Goal: Task Accomplishment & Management: Use online tool/utility

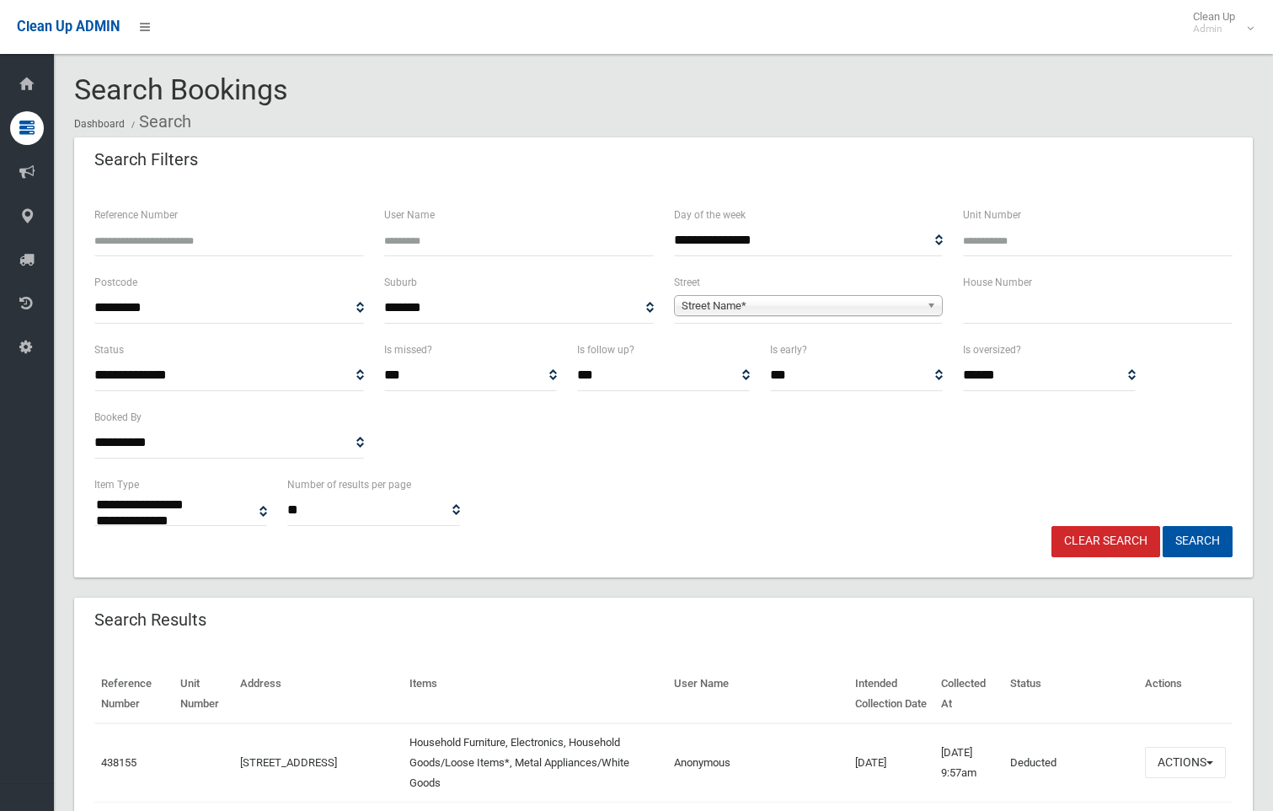
select select
click at [992, 302] on input "text" at bounding box center [1098, 307] width 270 height 31
type input "**"
click at [883, 310] on span "Street Name*" at bounding box center [801, 306] width 239 height 20
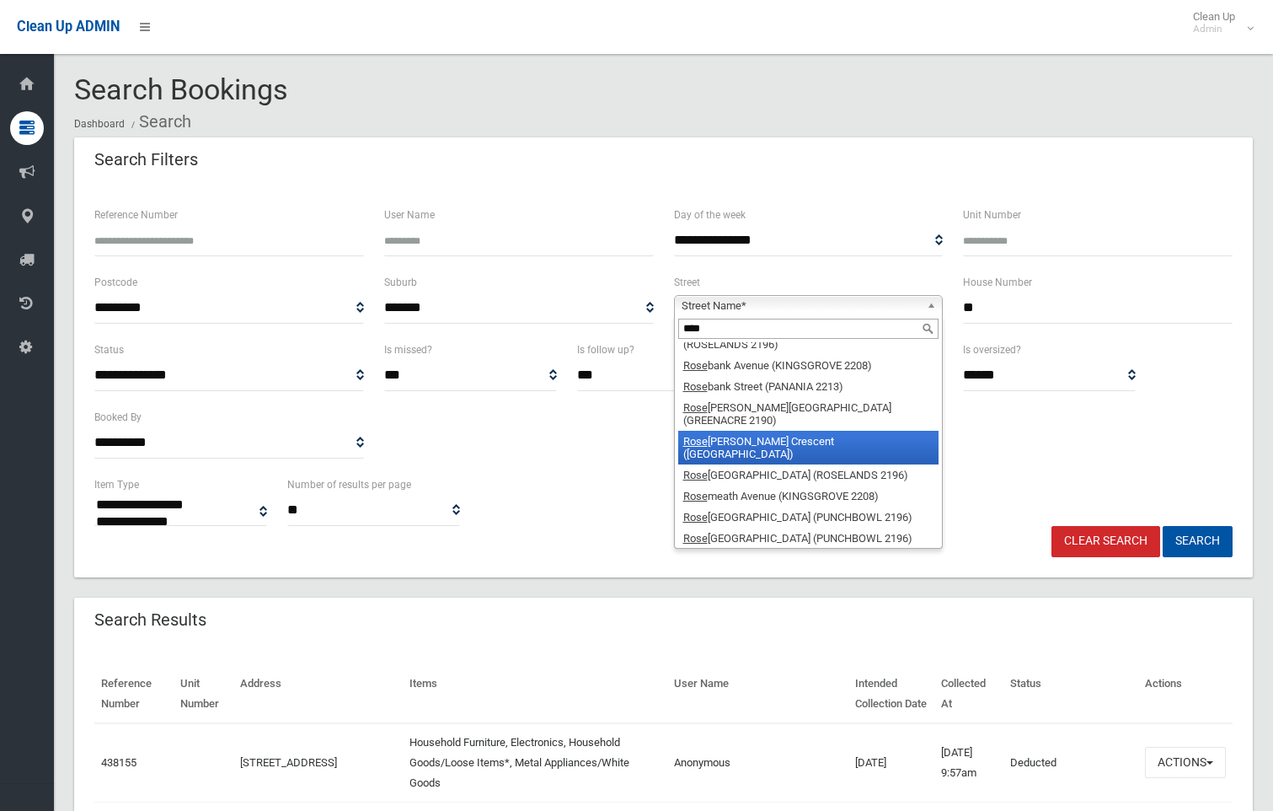
scroll to position [93, 0]
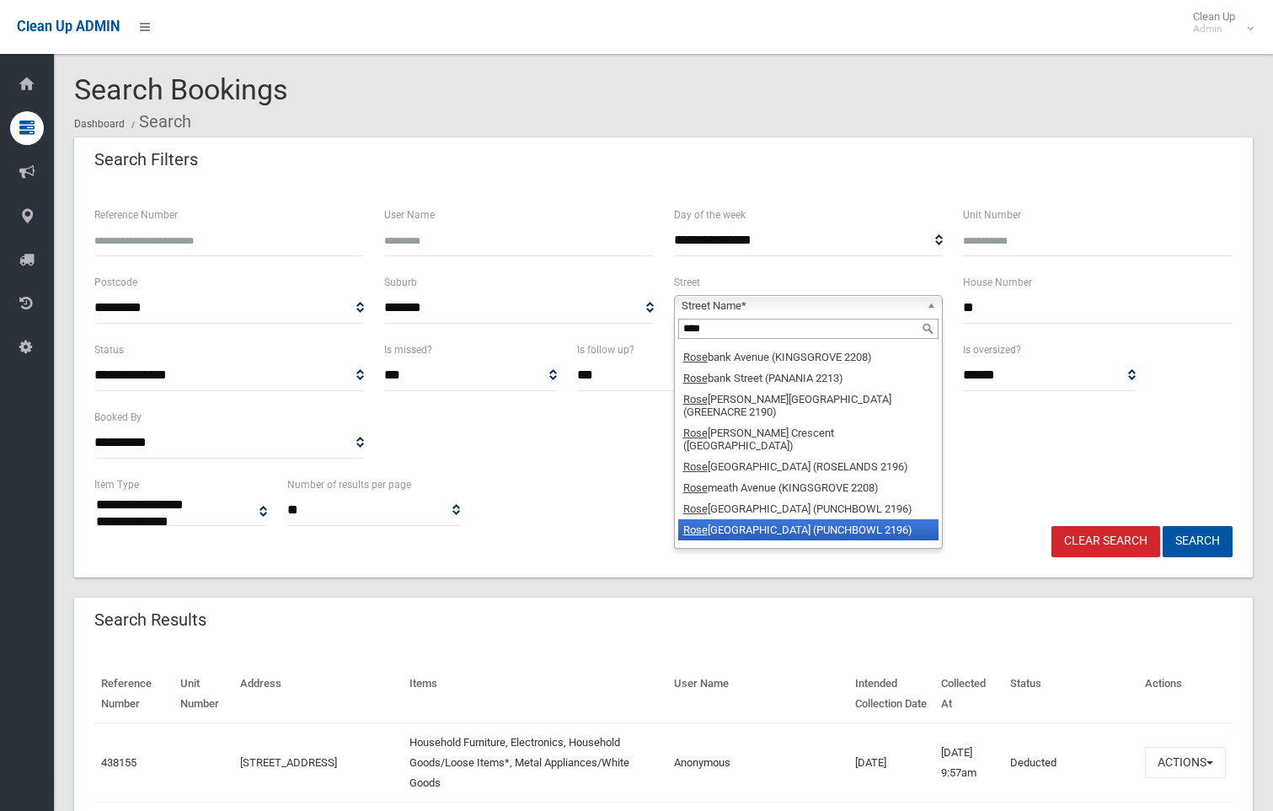
type input "****"
click at [865, 519] on li "Rose mont Street South (PUNCHBOWL 2196)" at bounding box center [808, 529] width 261 height 21
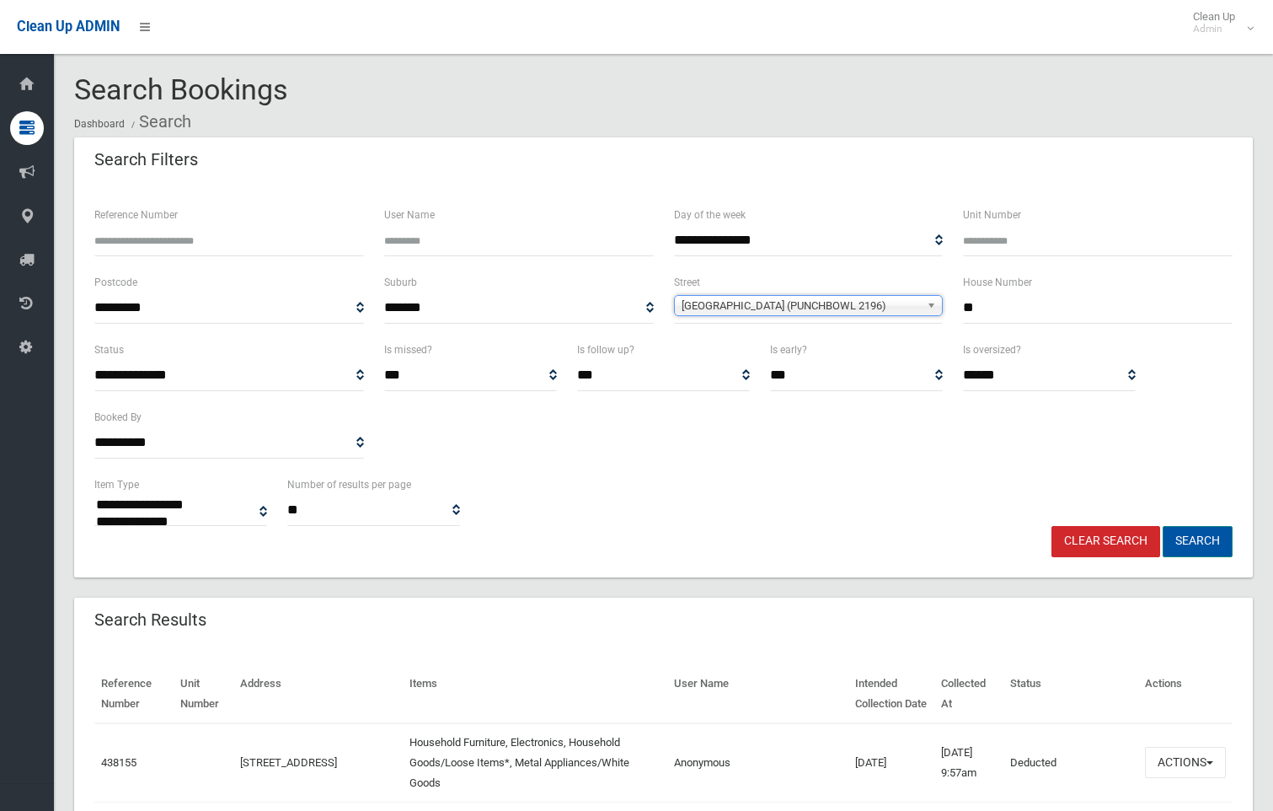
click at [1208, 541] on button "Search" at bounding box center [1198, 541] width 70 height 31
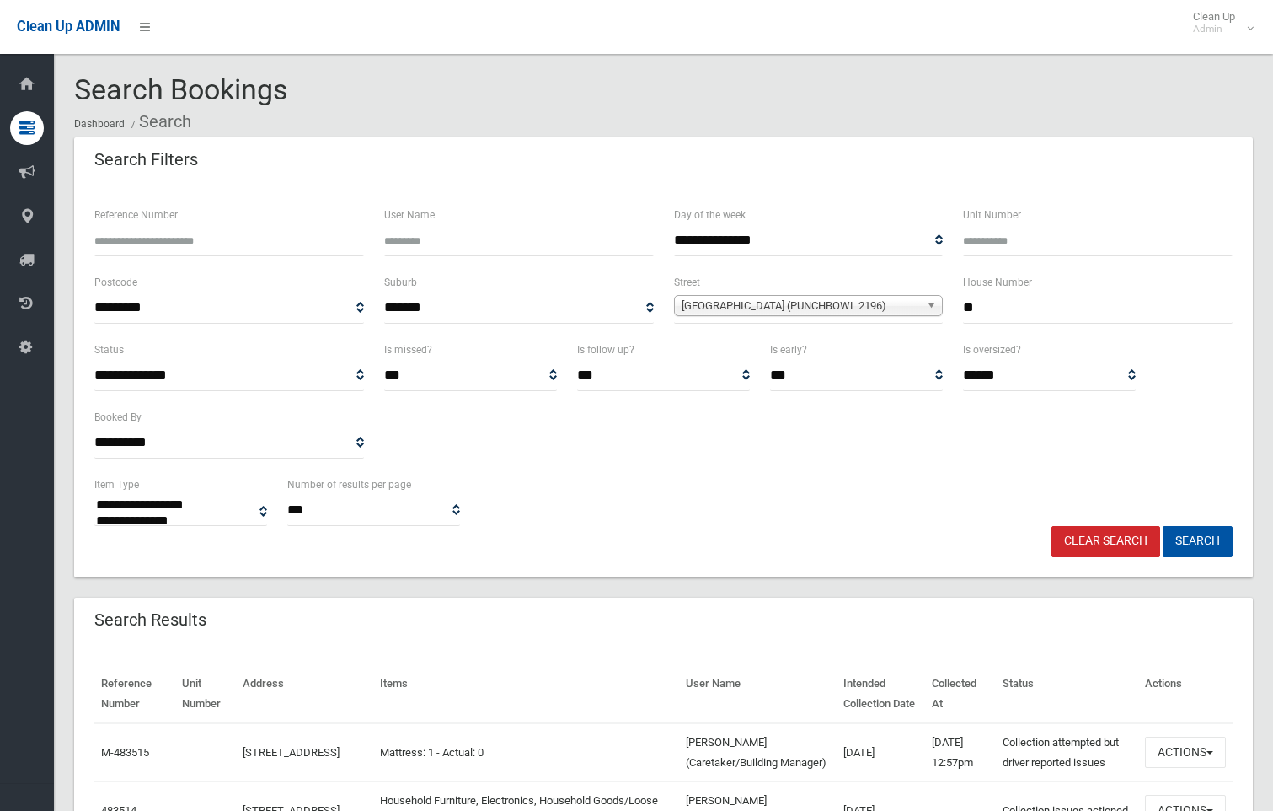
select select
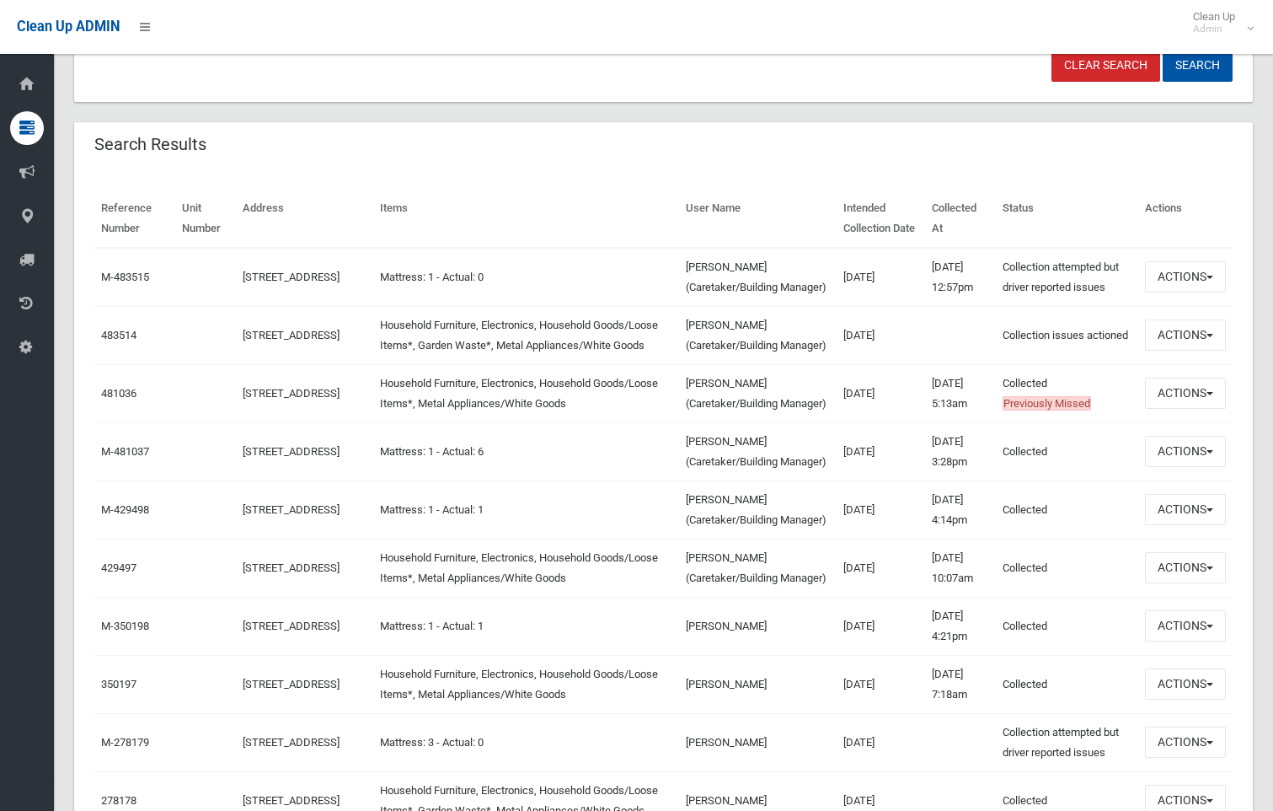
scroll to position [506, 0]
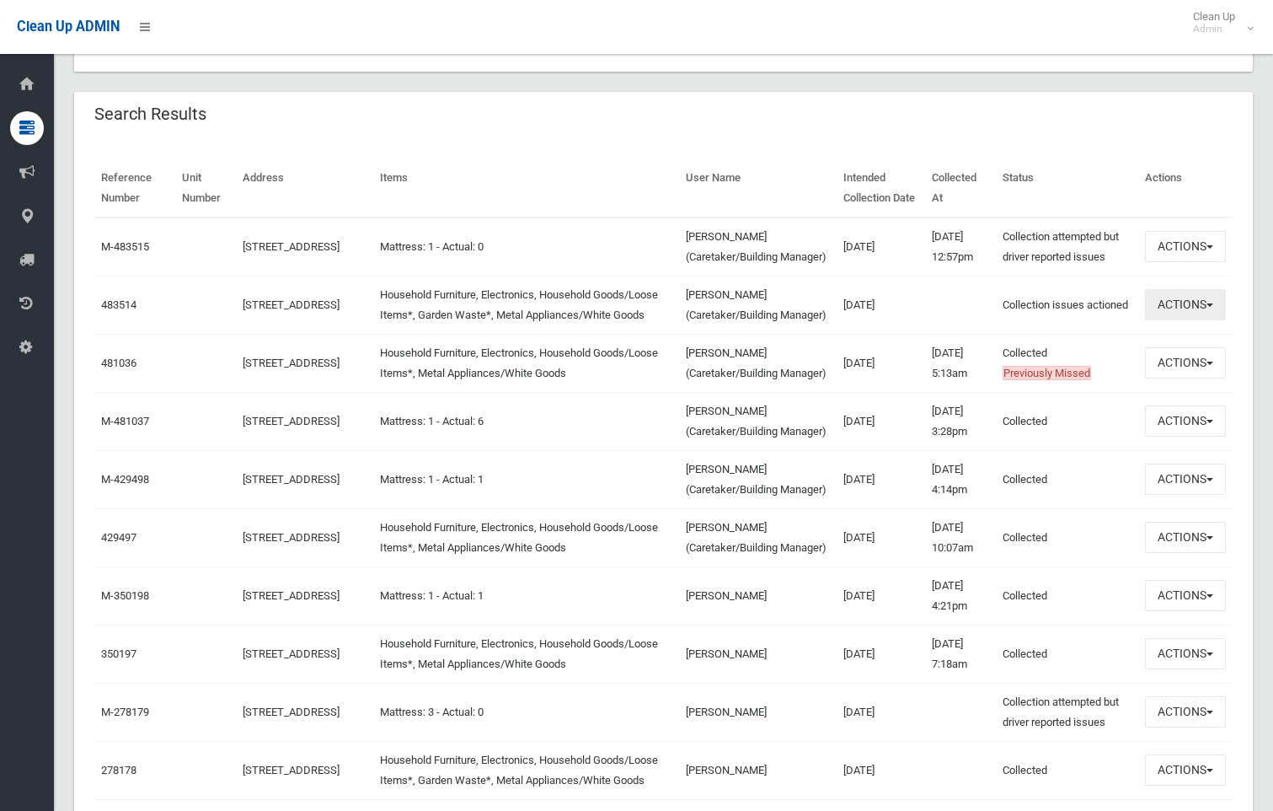
click at [1201, 320] on button "Actions" at bounding box center [1185, 304] width 81 height 31
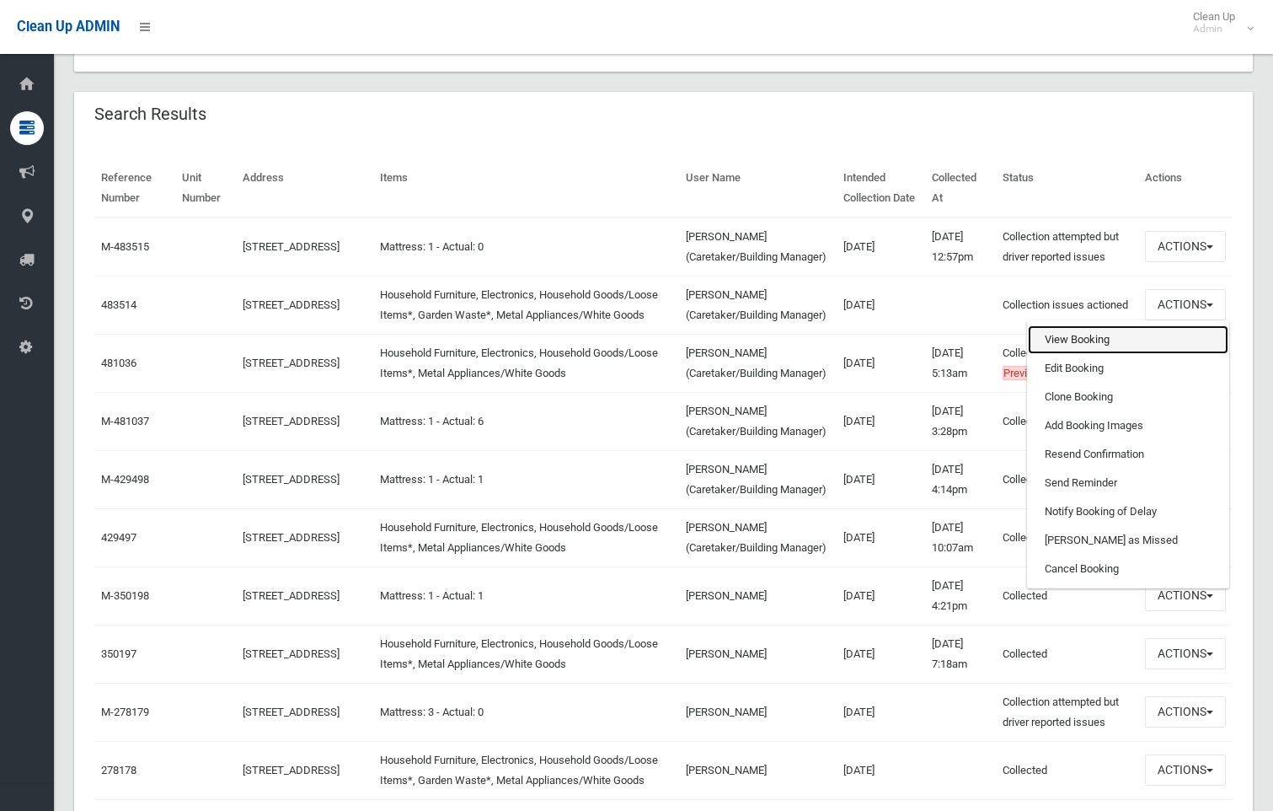
click at [1119, 354] on link "View Booking" at bounding box center [1128, 339] width 201 height 29
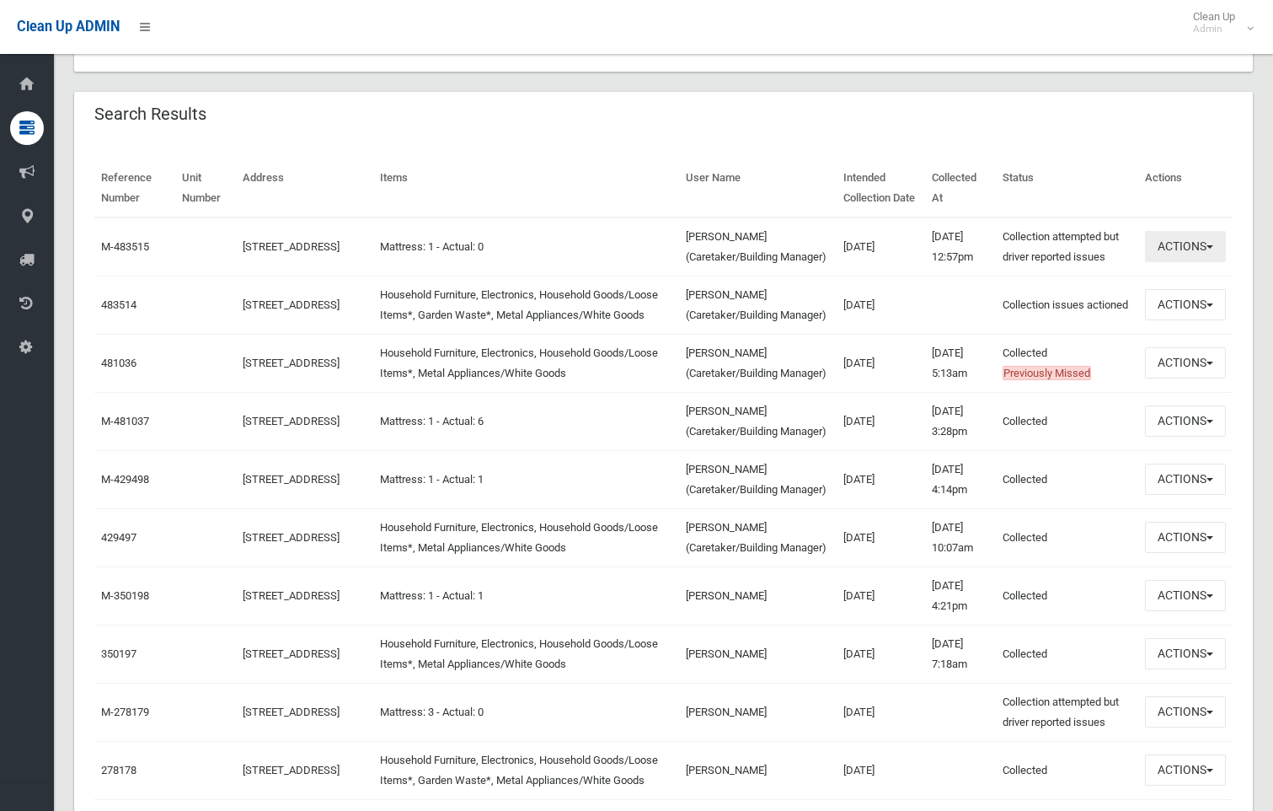
click at [1196, 260] on button "Actions" at bounding box center [1185, 246] width 81 height 31
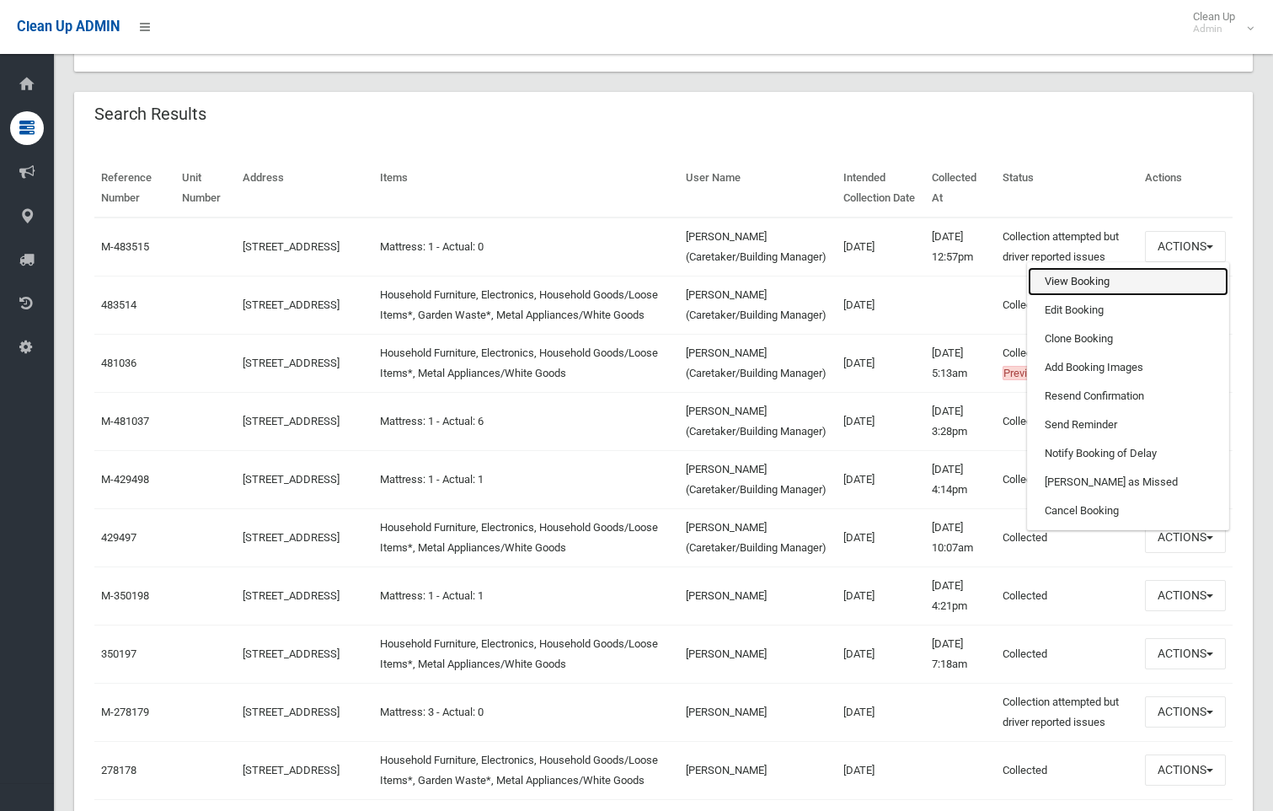
click at [1072, 296] on link "View Booking" at bounding box center [1128, 281] width 201 height 29
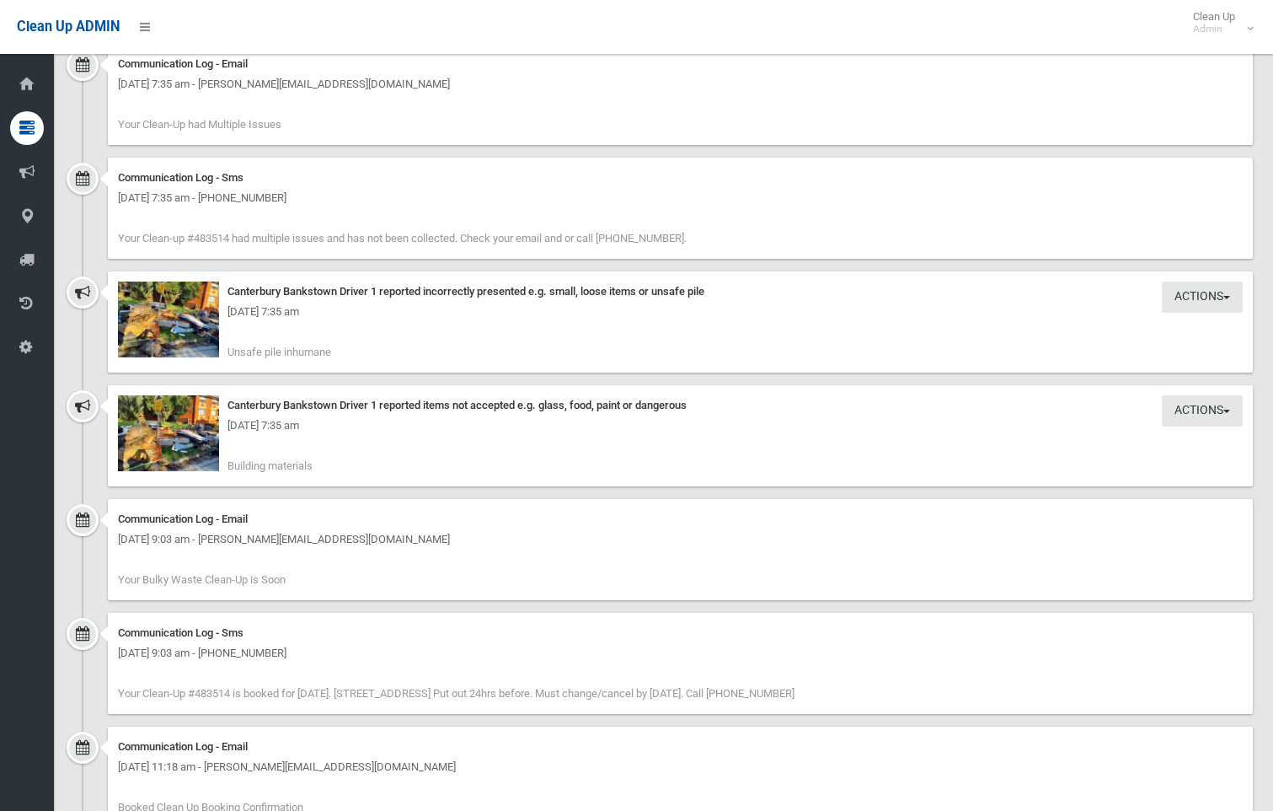
scroll to position [1854, 0]
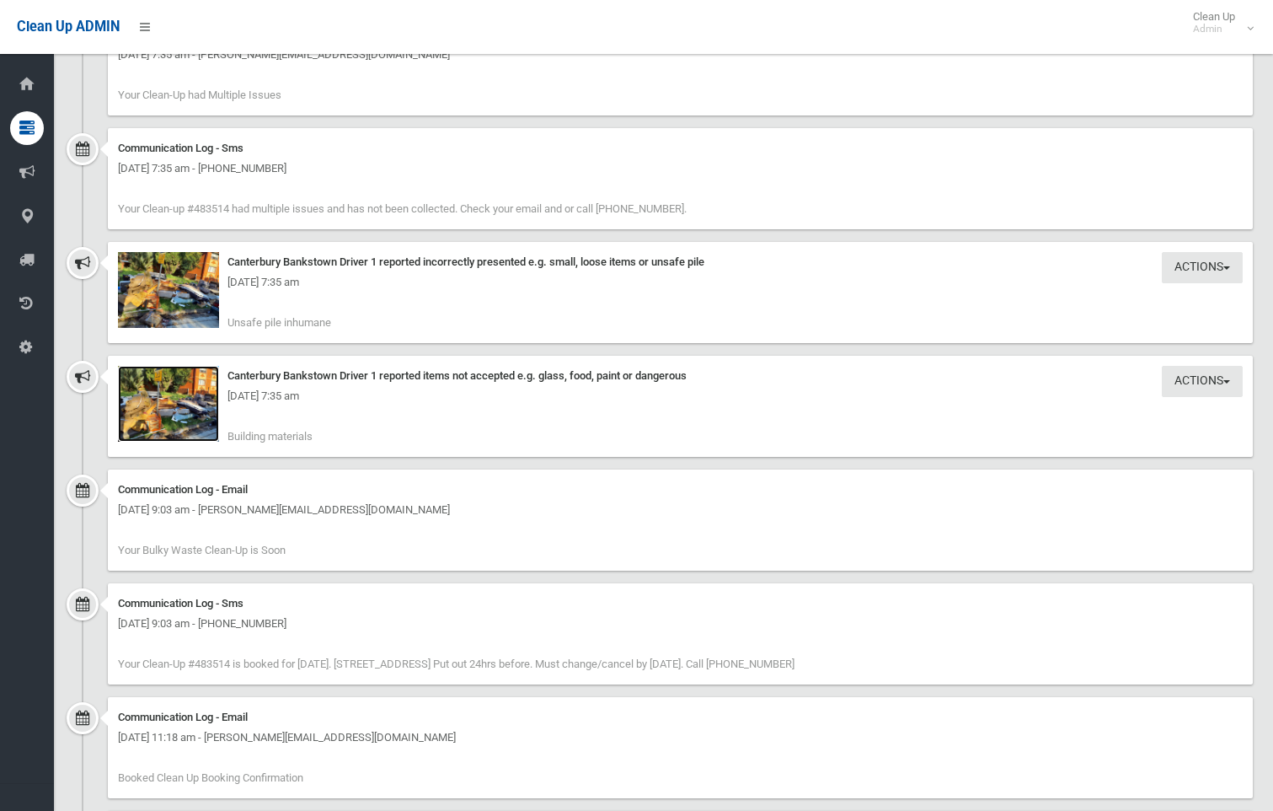
click at [183, 417] on img at bounding box center [168, 404] width 101 height 76
click at [197, 281] on div "Wednesday 24th September 2025 - 7:35 am" at bounding box center [680, 282] width 1125 height 20
click at [166, 289] on div "Wednesday 24th September 2025 - 7:35 am" at bounding box center [680, 282] width 1125 height 20
click at [1175, 267] on button "Actions" at bounding box center [1202, 267] width 81 height 31
click at [908, 254] on div "Canterbury Bankstown Driver 1 reported incorrectly presented e.g. small, loose …" at bounding box center [680, 262] width 1125 height 20
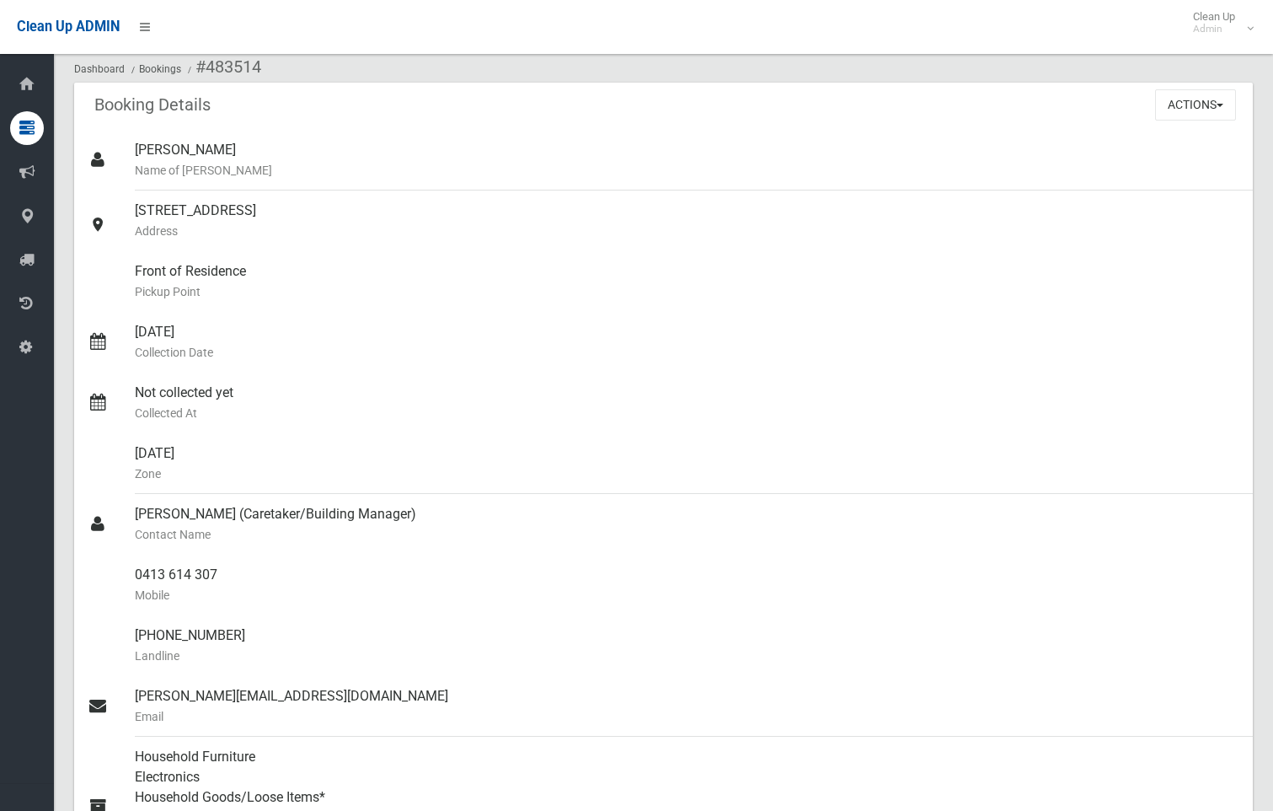
scroll to position [0, 0]
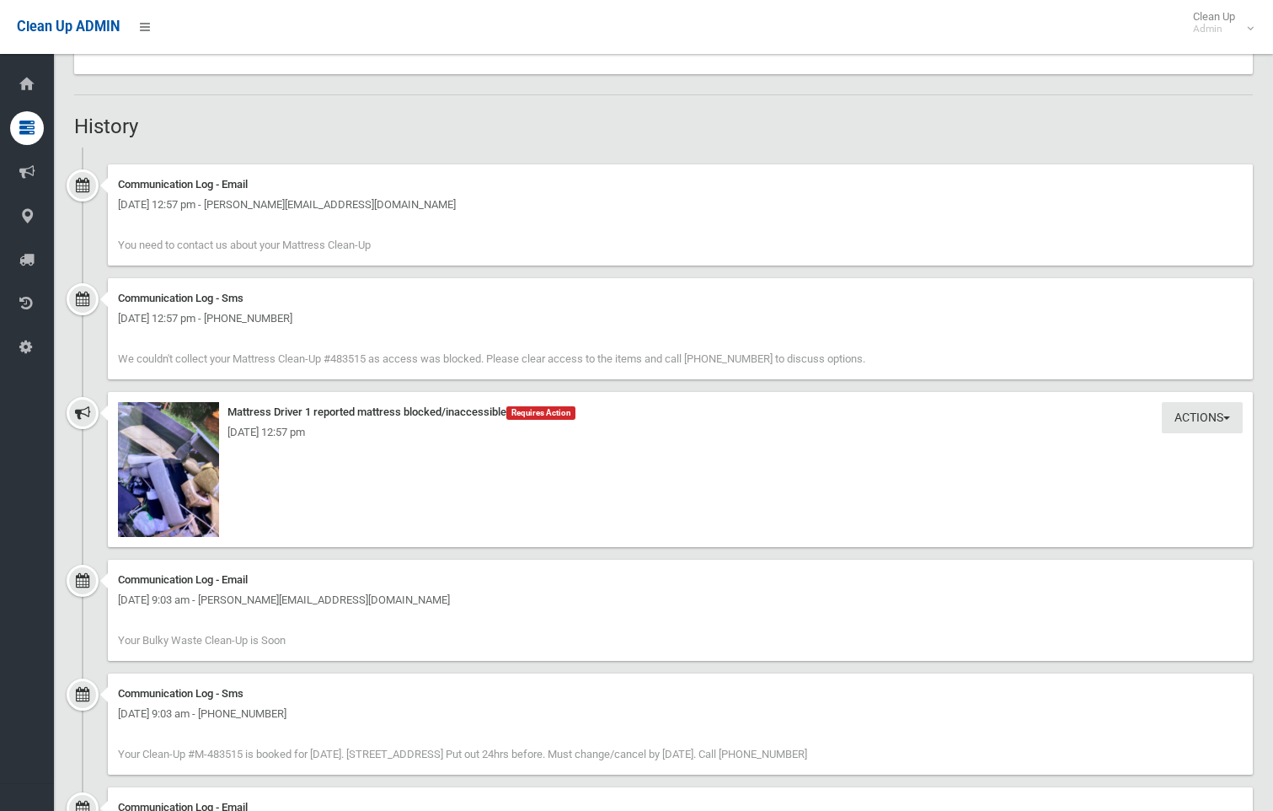
scroll to position [1264, 0]
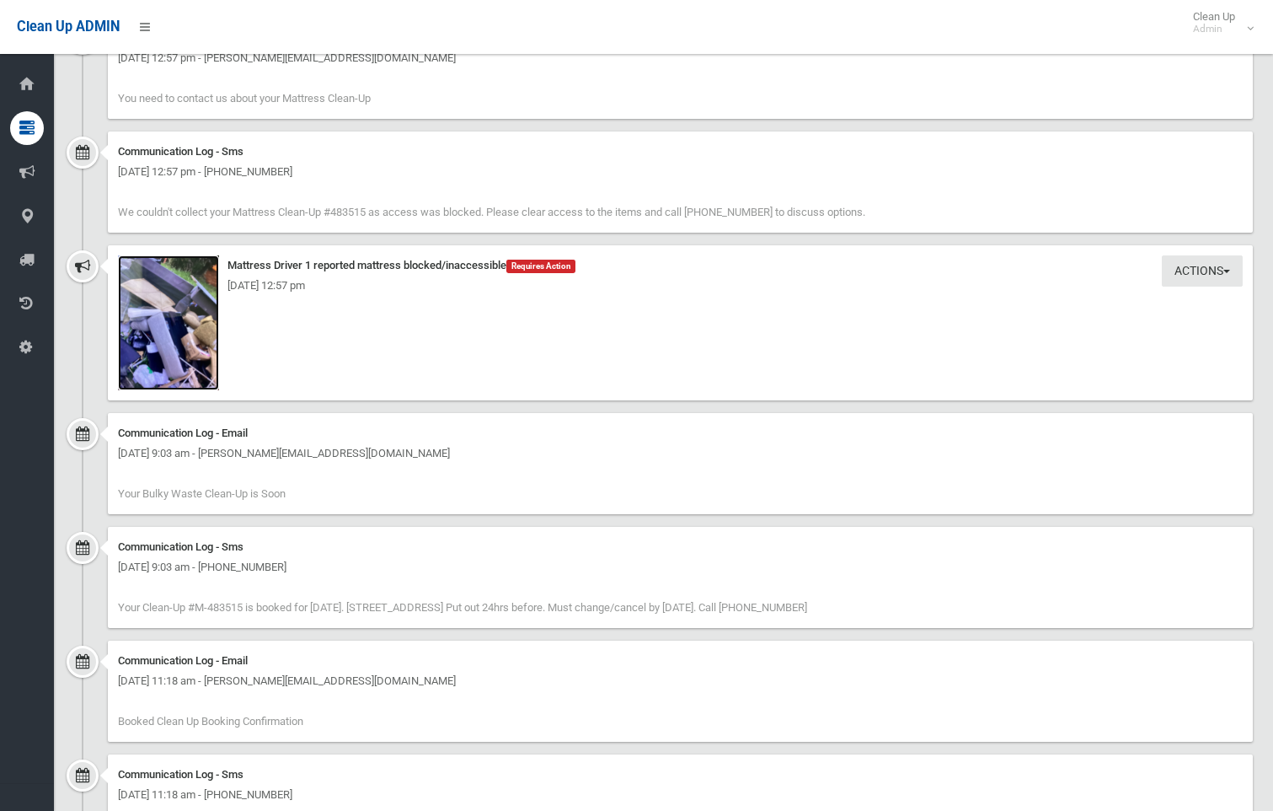
click at [162, 350] on img at bounding box center [168, 322] width 101 height 135
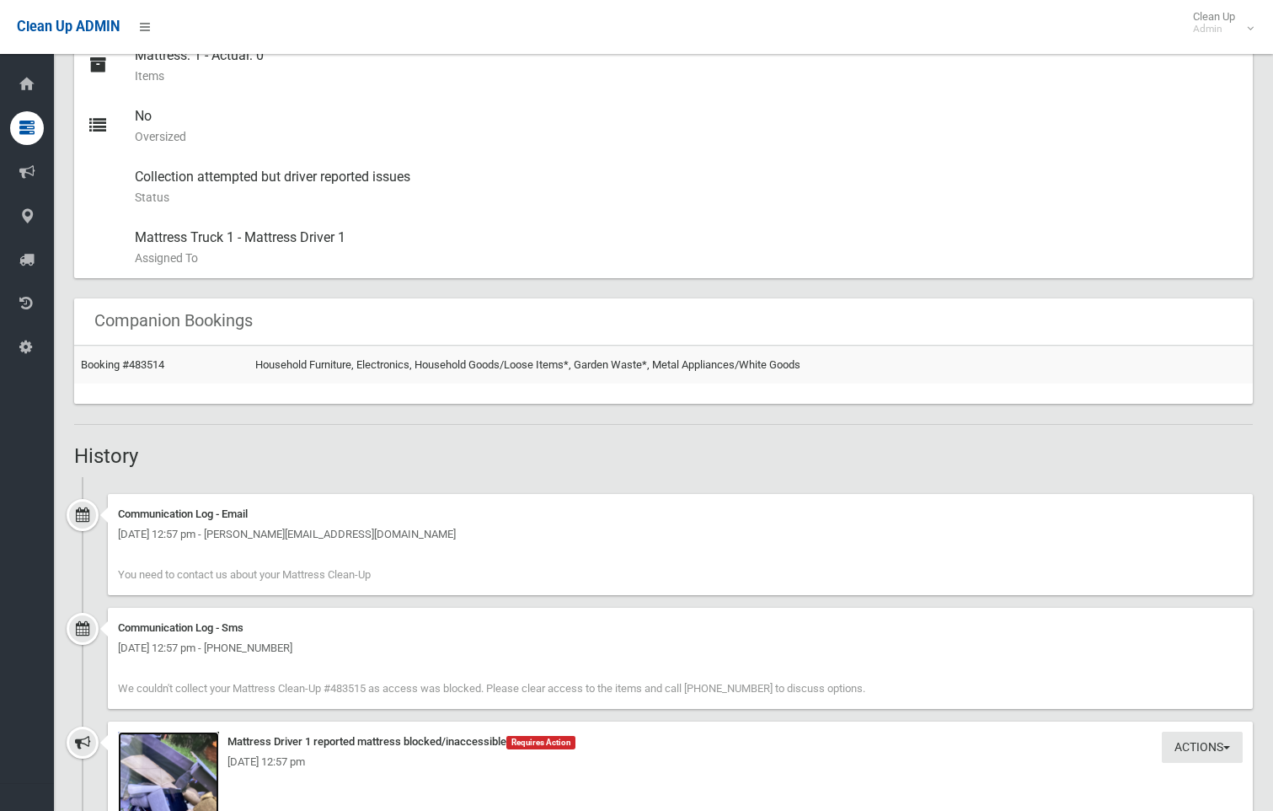
scroll to position [758, 0]
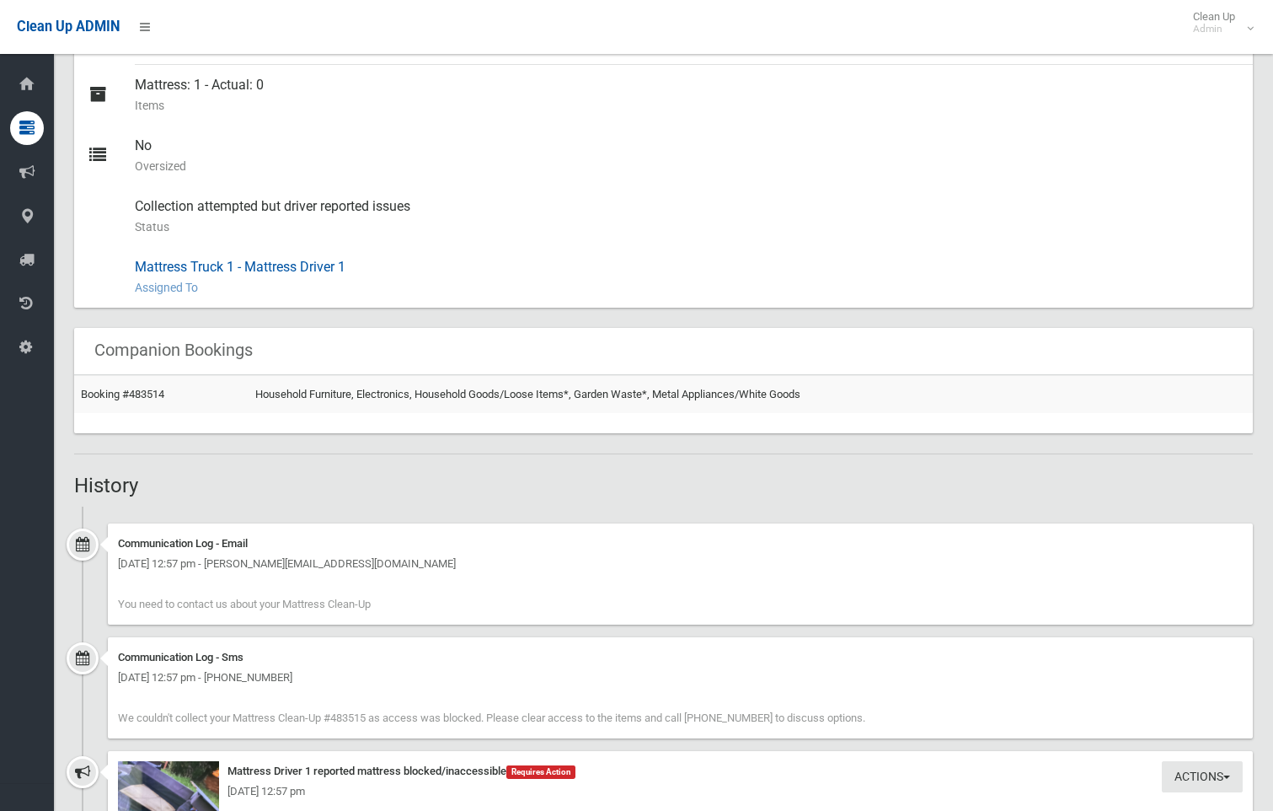
click at [564, 248] on div "Mattress Truck 1 - Mattress Driver 1 Assigned To" at bounding box center [687, 277] width 1105 height 61
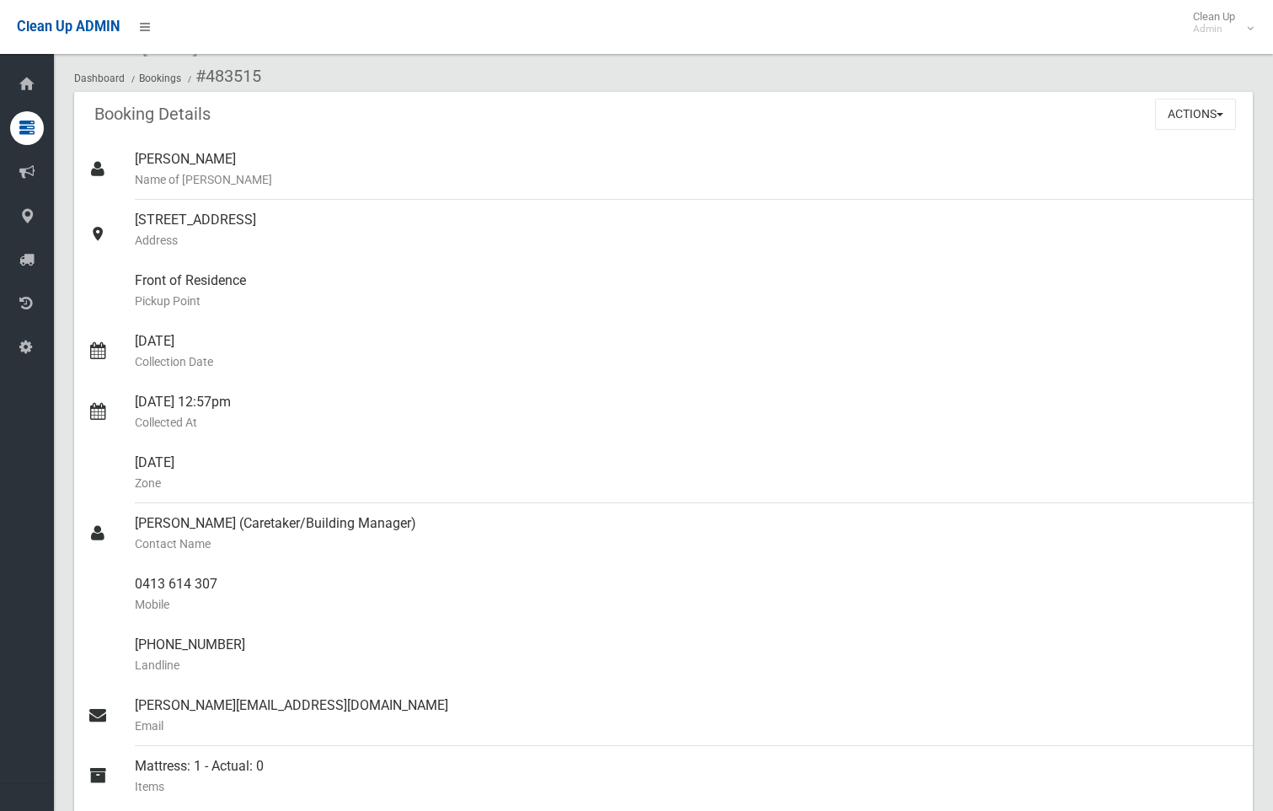
scroll to position [0, 0]
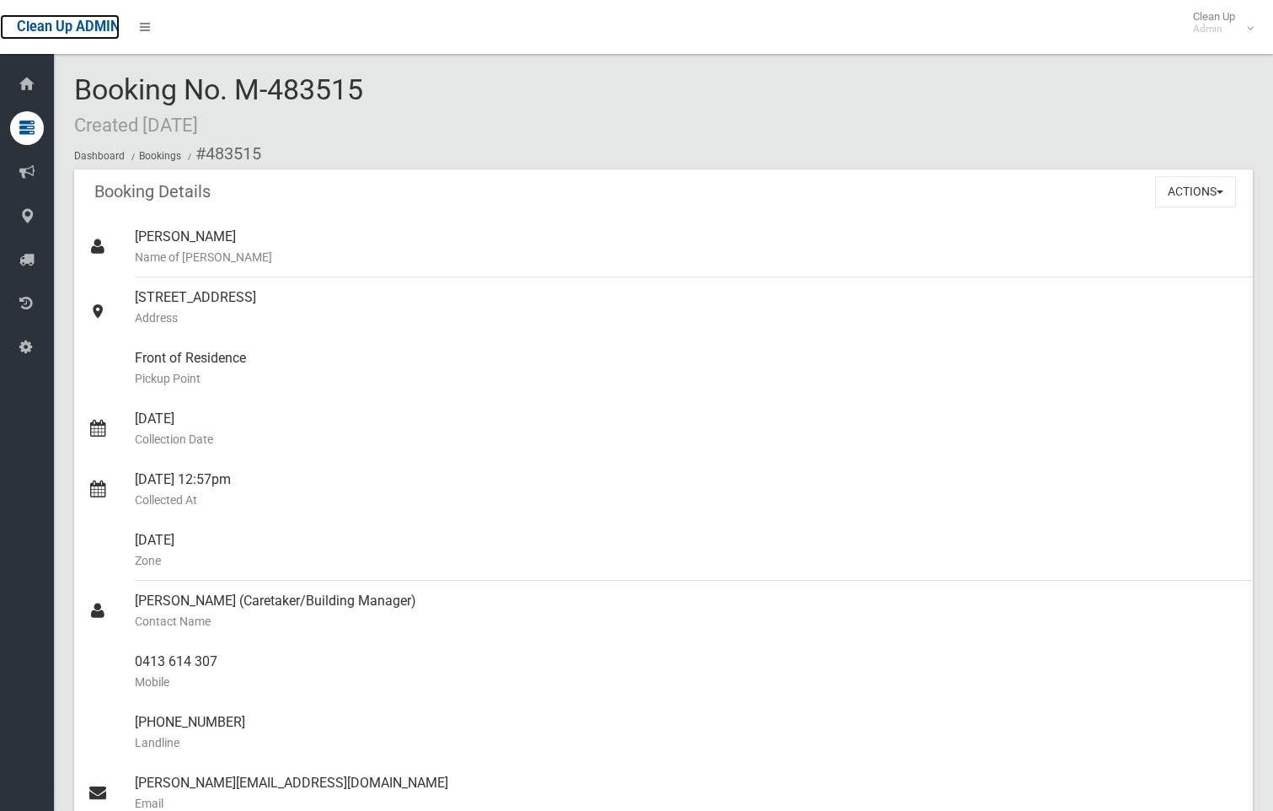
click at [113, 26] on span "Clean Up ADMIN" at bounding box center [68, 27] width 103 height 16
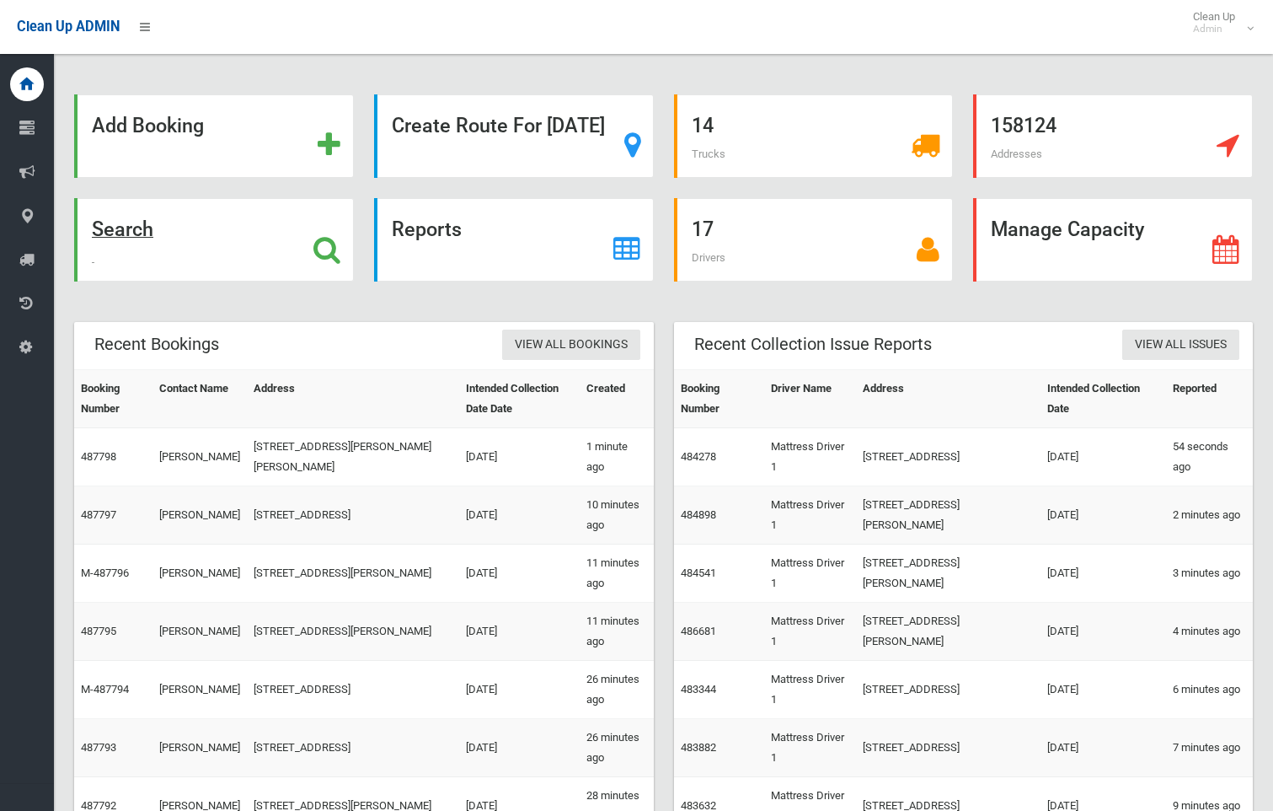
click at [340, 249] on icon at bounding box center [326, 249] width 27 height 29
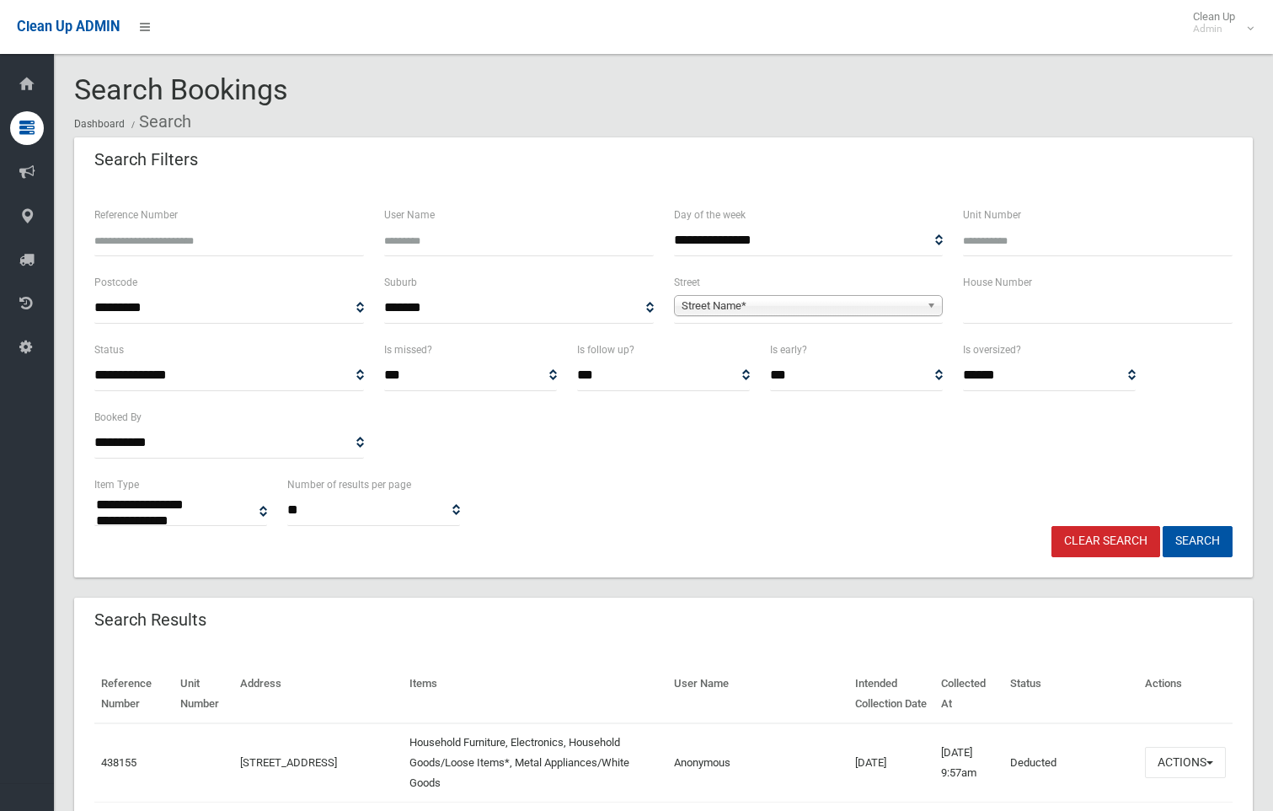
select select
click at [845, 309] on span "Street Name*" at bounding box center [801, 306] width 239 height 20
type input "*****"
click at [846, 351] on li "[PERSON_NAME] and Avenue (ROSELANDS 2196)" at bounding box center [808, 352] width 261 height 21
click at [984, 310] on input "text" at bounding box center [1098, 307] width 270 height 31
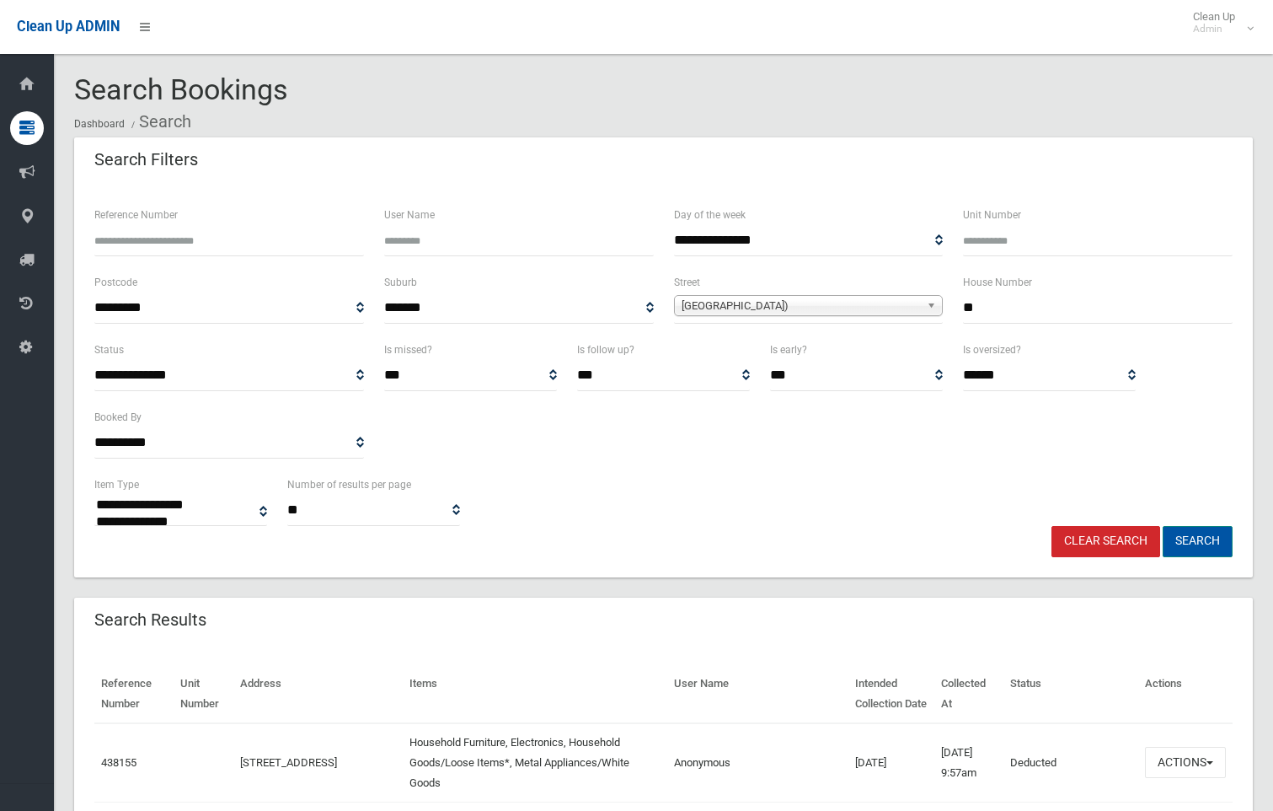
type input "**"
click at [1207, 531] on button "Search" at bounding box center [1198, 541] width 70 height 31
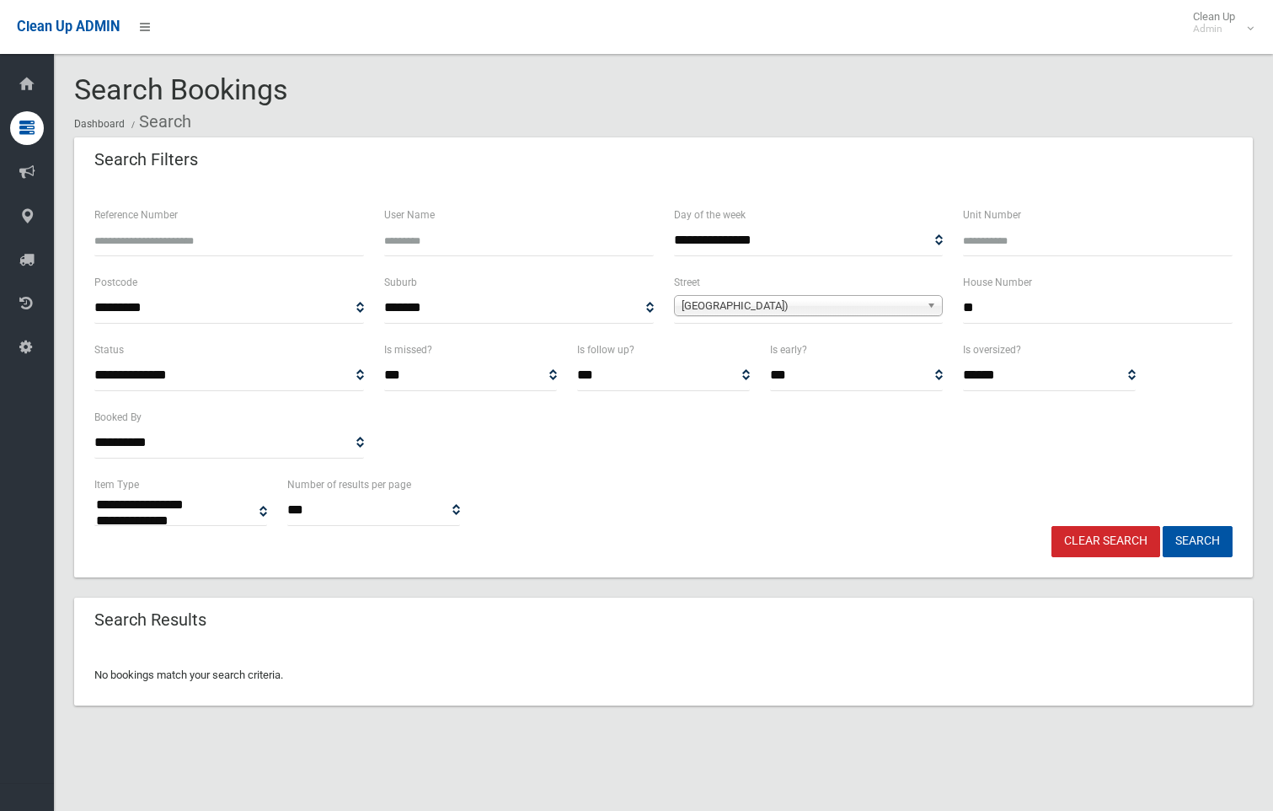
select select
click at [1042, 313] on input "**" at bounding box center [1098, 307] width 270 height 31
click at [1207, 536] on button "Search" at bounding box center [1198, 541] width 70 height 31
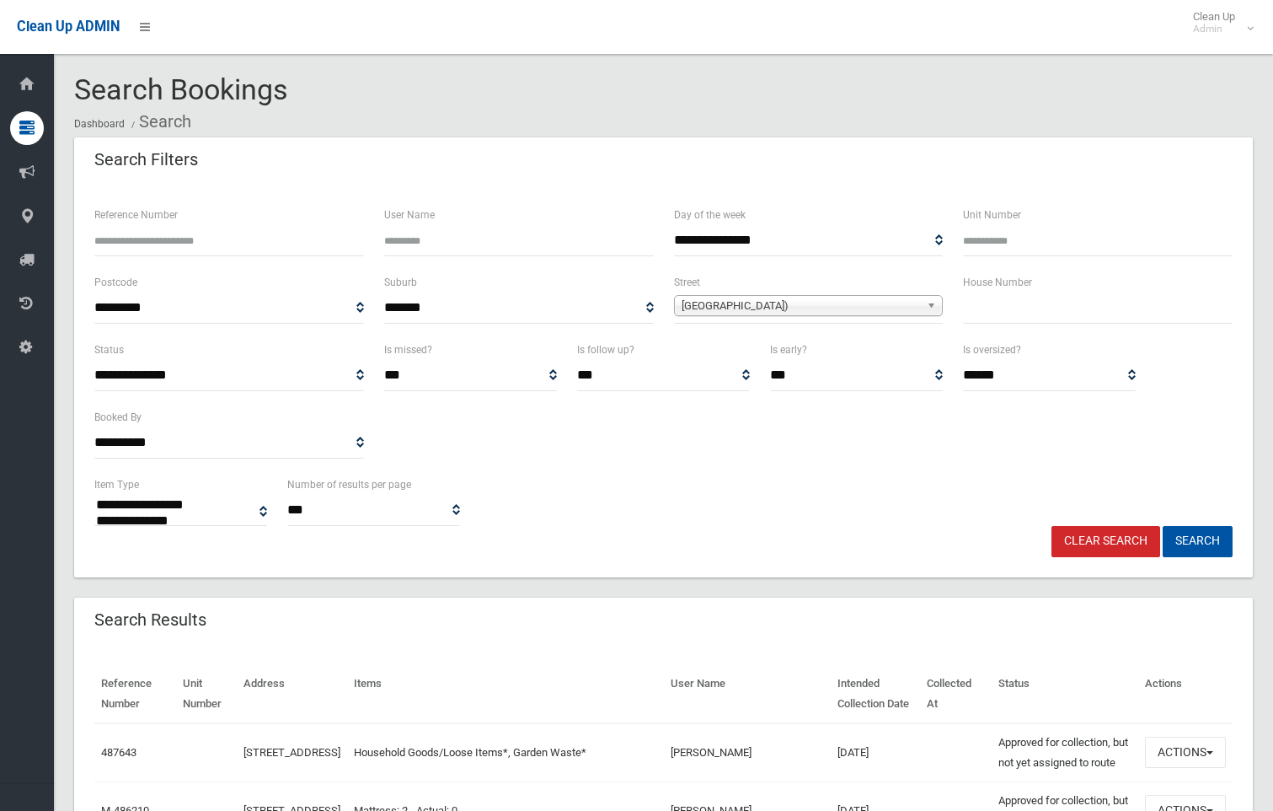
select select
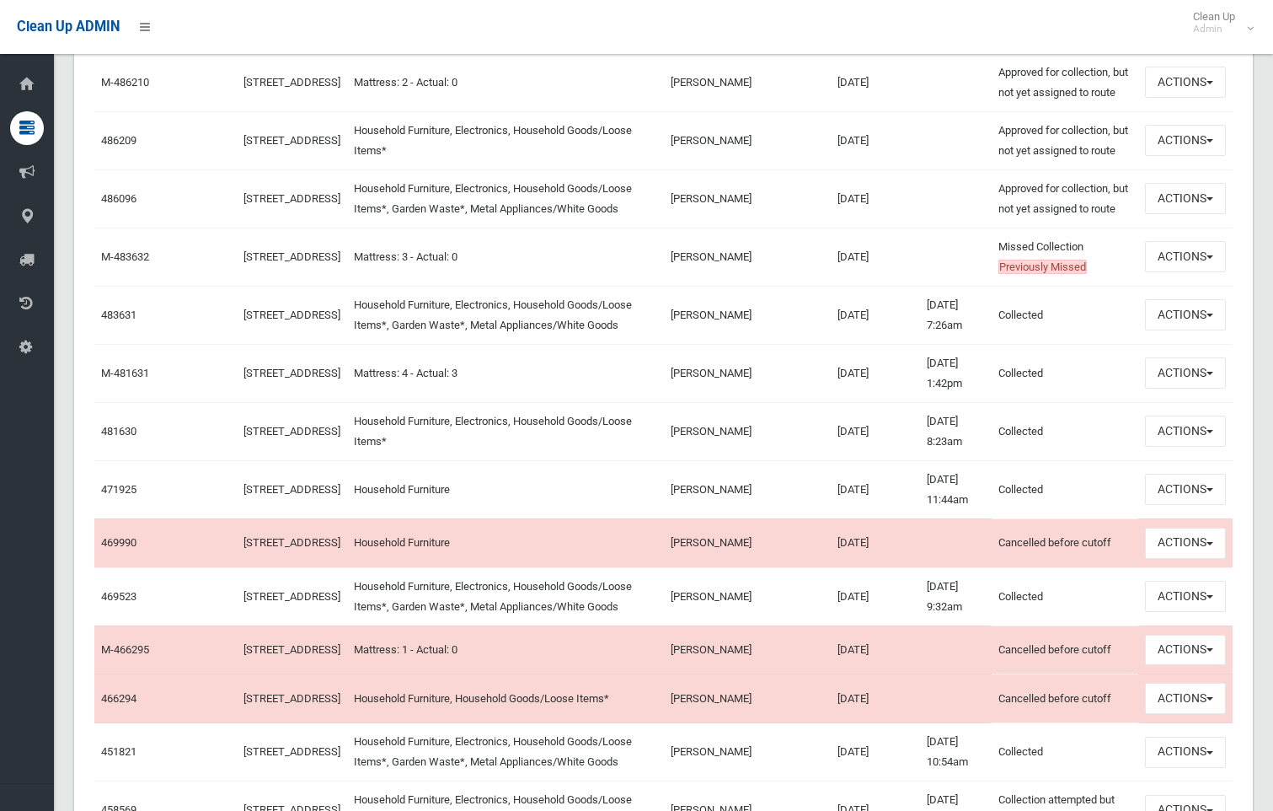
scroll to position [758, 0]
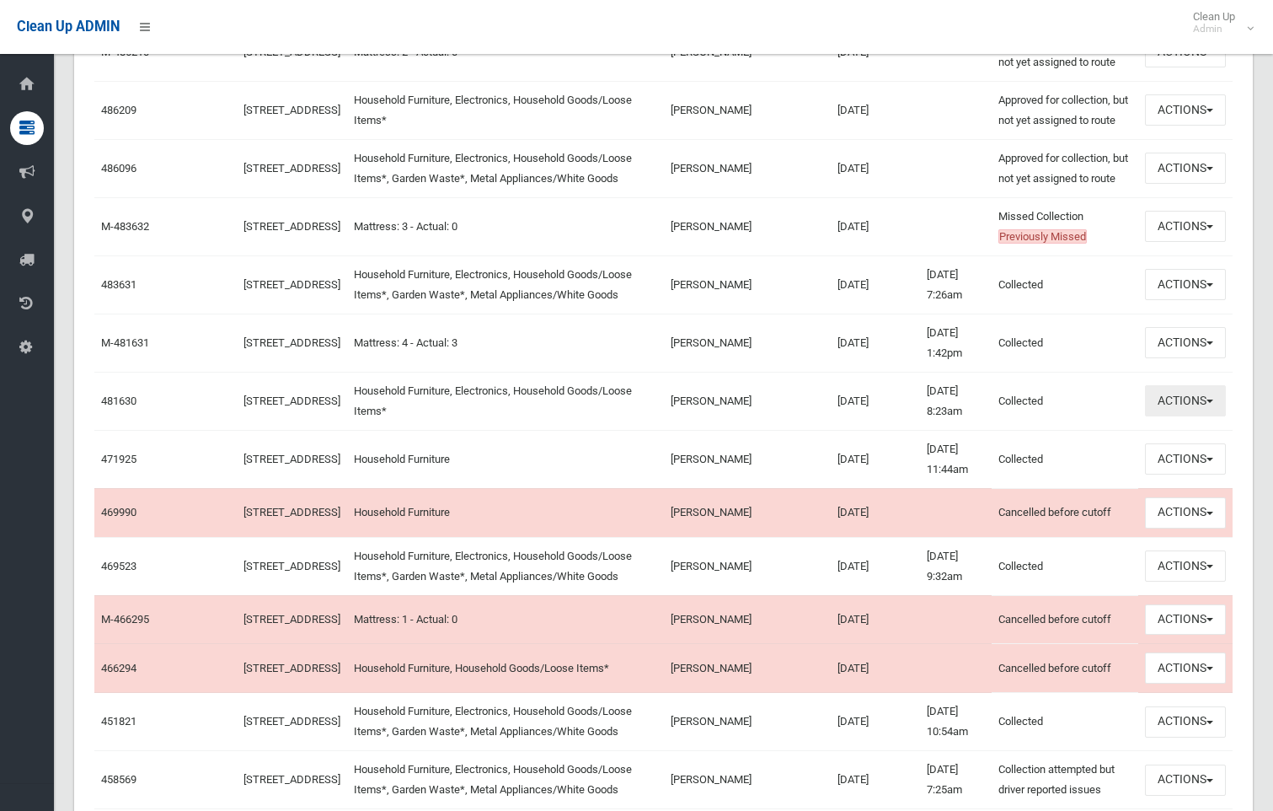
click at [1175, 416] on button "Actions" at bounding box center [1185, 400] width 81 height 31
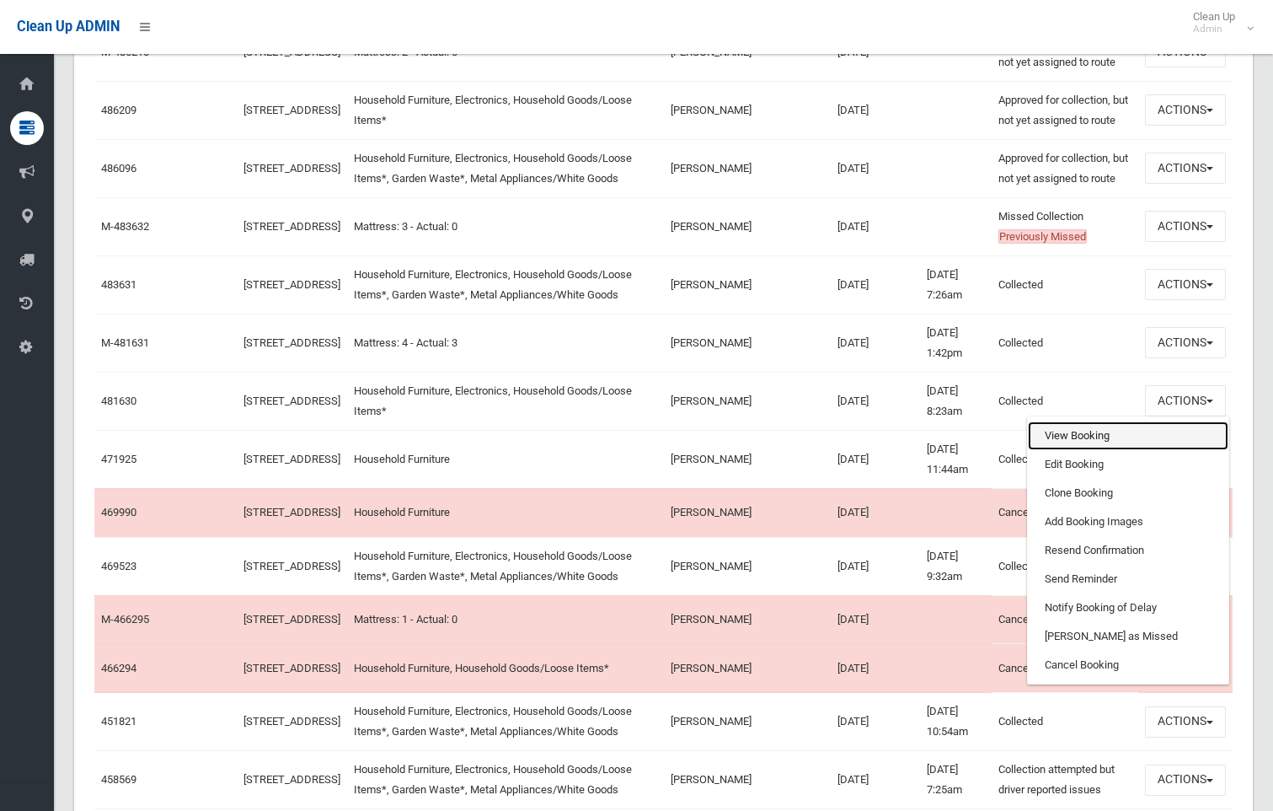
click at [1090, 450] on link "View Booking" at bounding box center [1128, 435] width 201 height 29
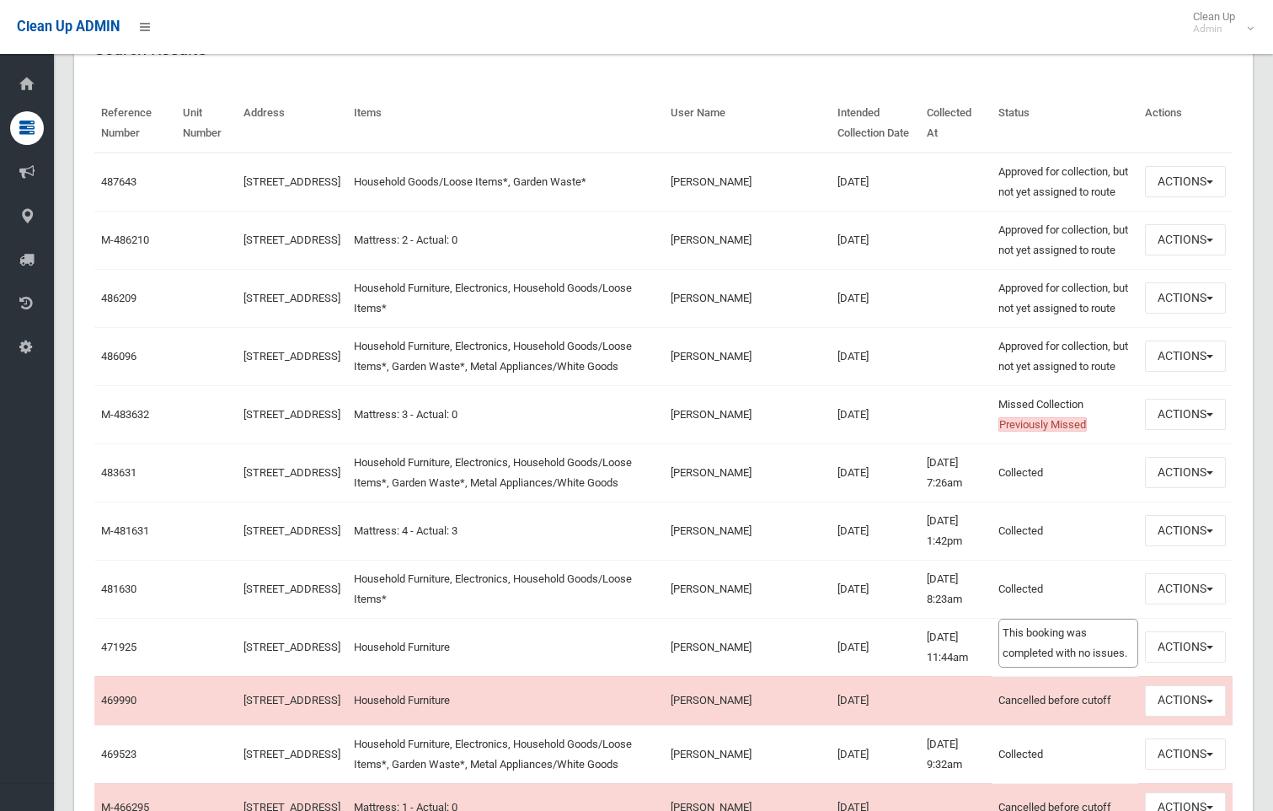
scroll to position [590, 0]
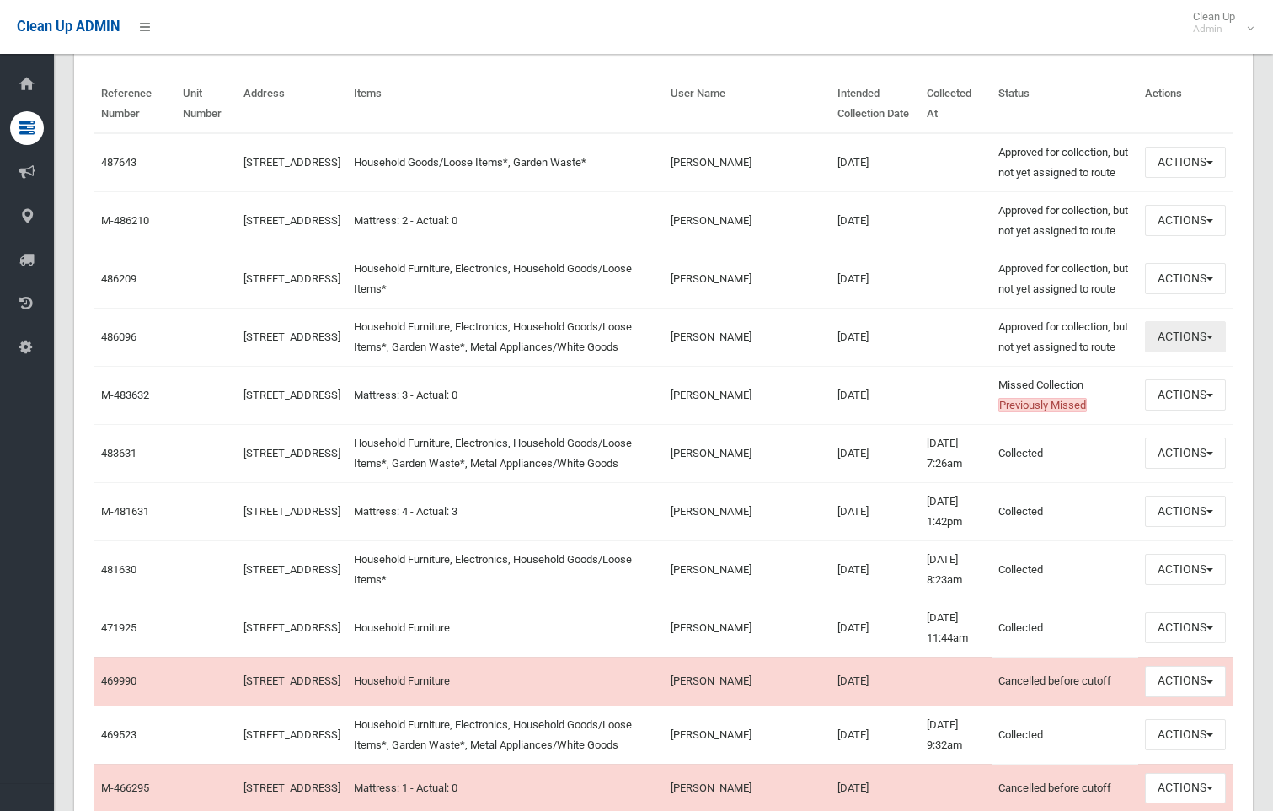
click at [1195, 352] on button "Actions" at bounding box center [1185, 336] width 81 height 31
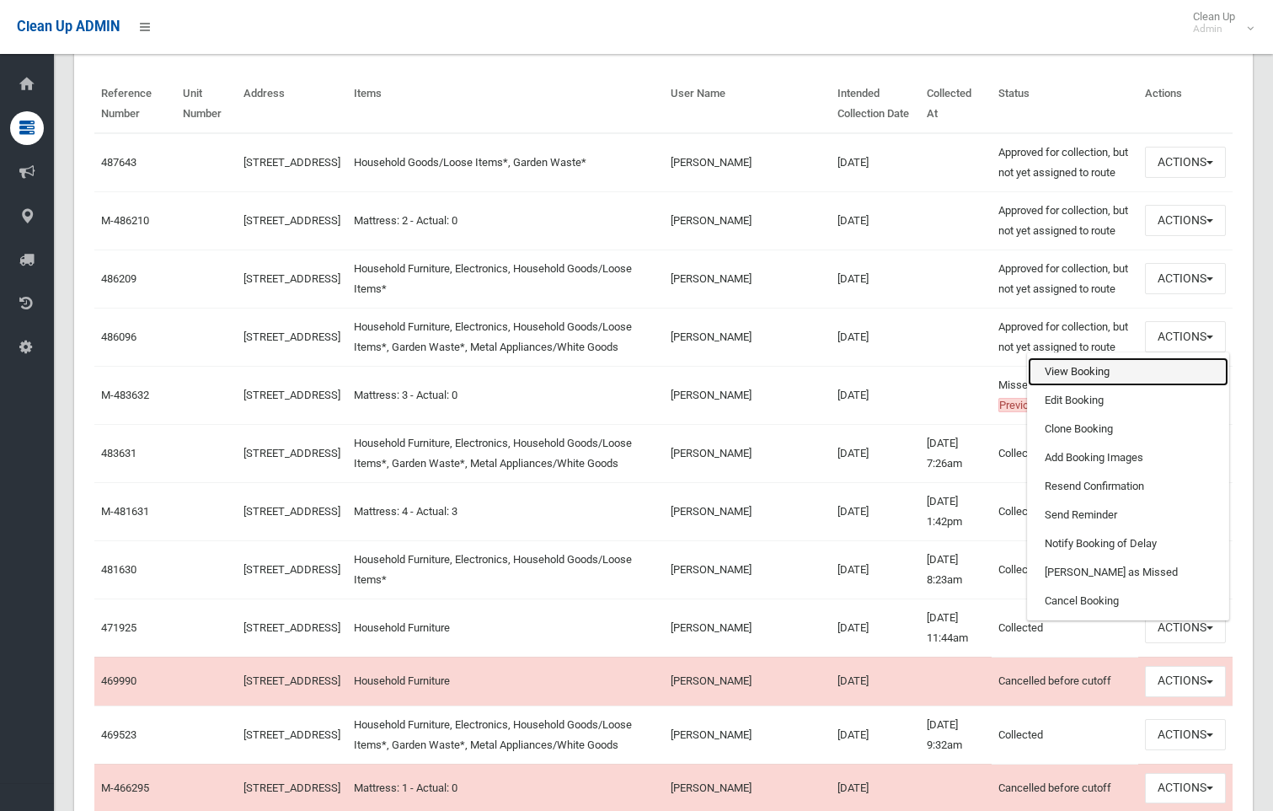
click at [1103, 386] on link "View Booking" at bounding box center [1128, 371] width 201 height 29
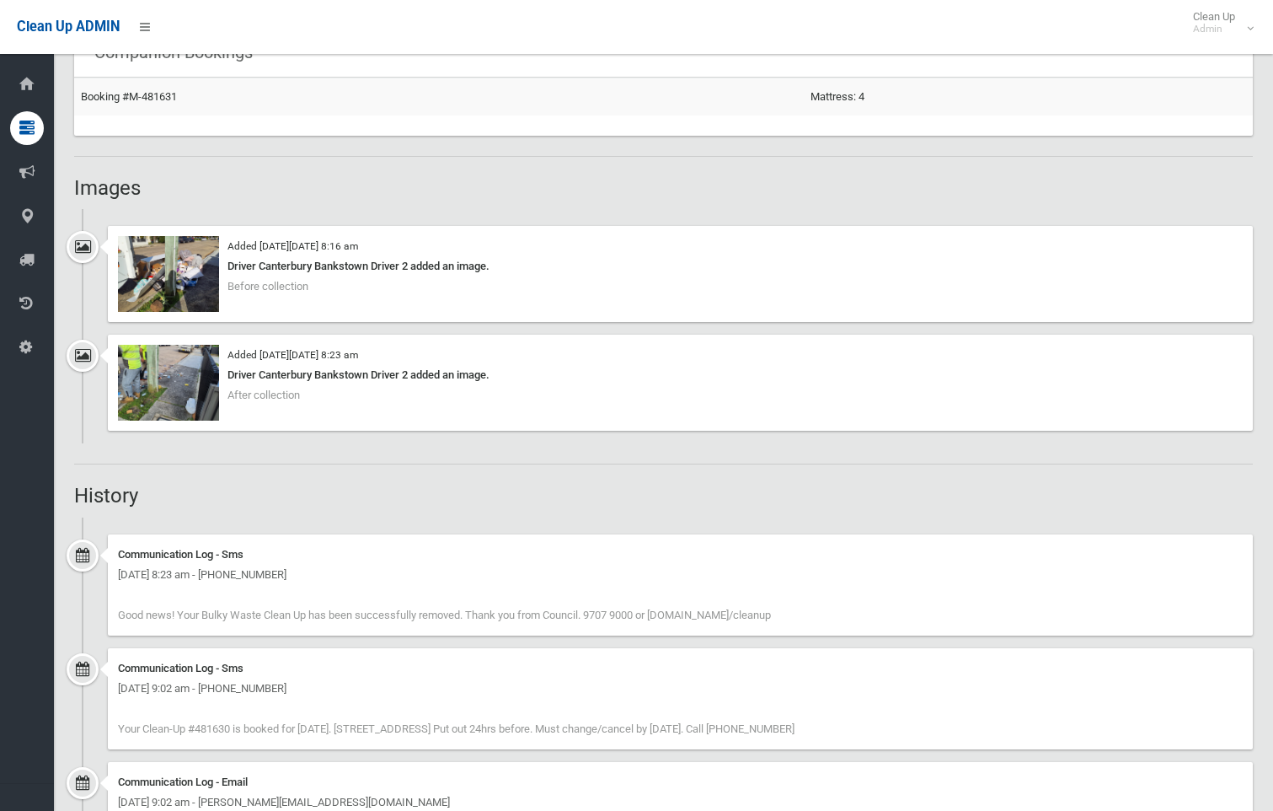
scroll to position [1095, 0]
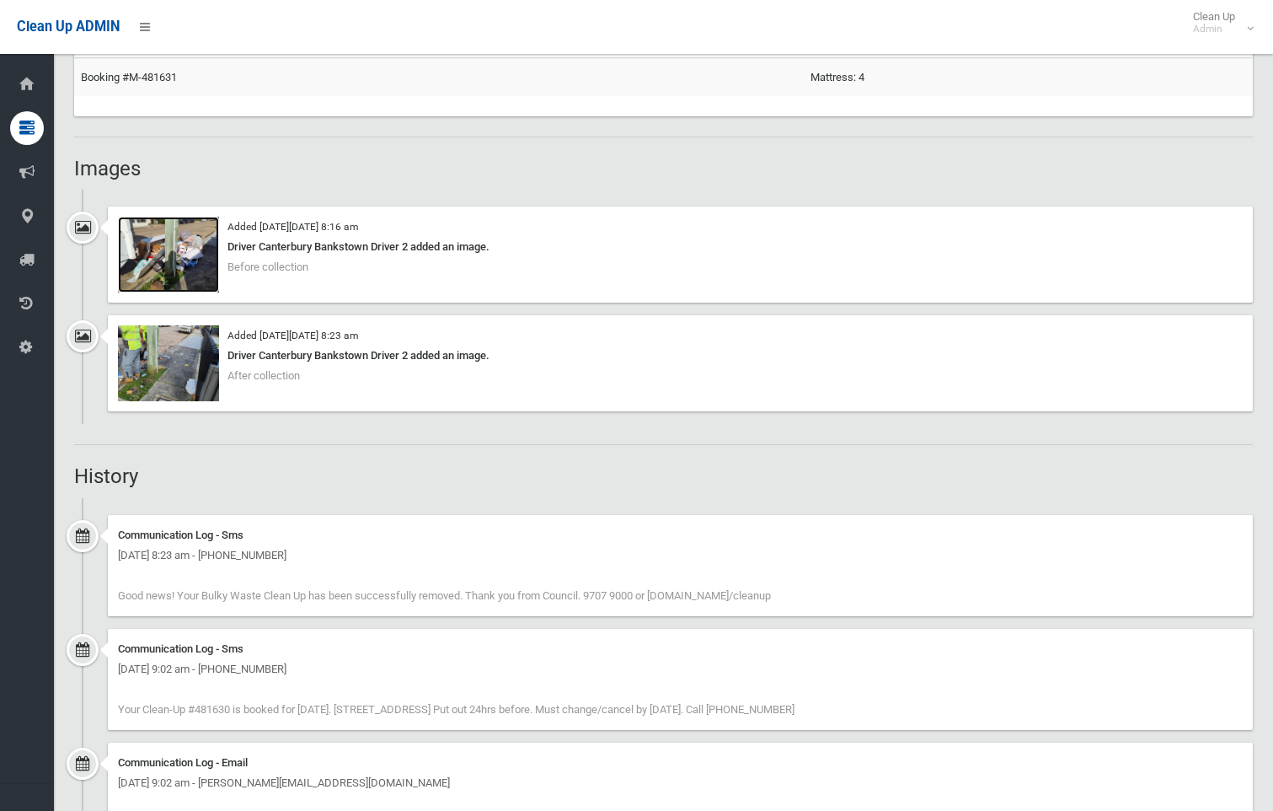
click at [173, 259] on img at bounding box center [168, 255] width 101 height 76
click at [195, 357] on img at bounding box center [168, 363] width 101 height 76
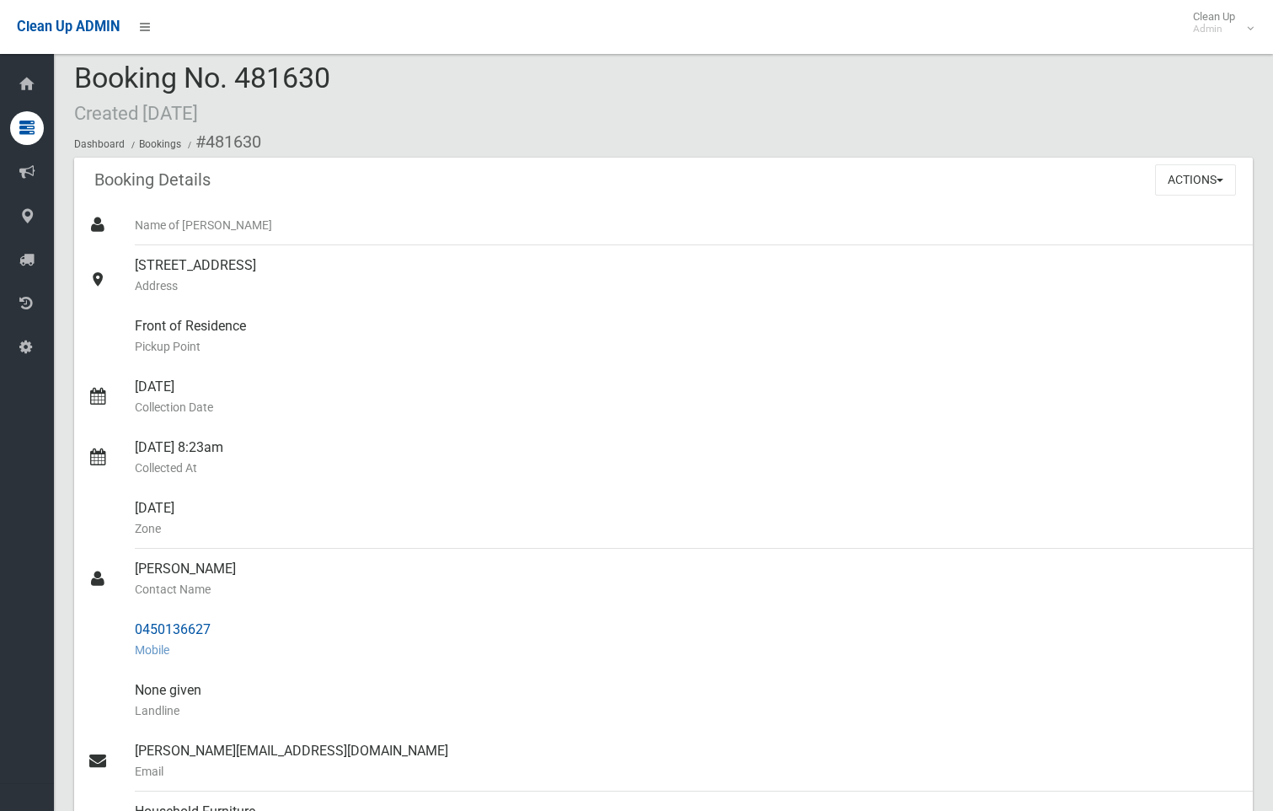
scroll to position [0, 0]
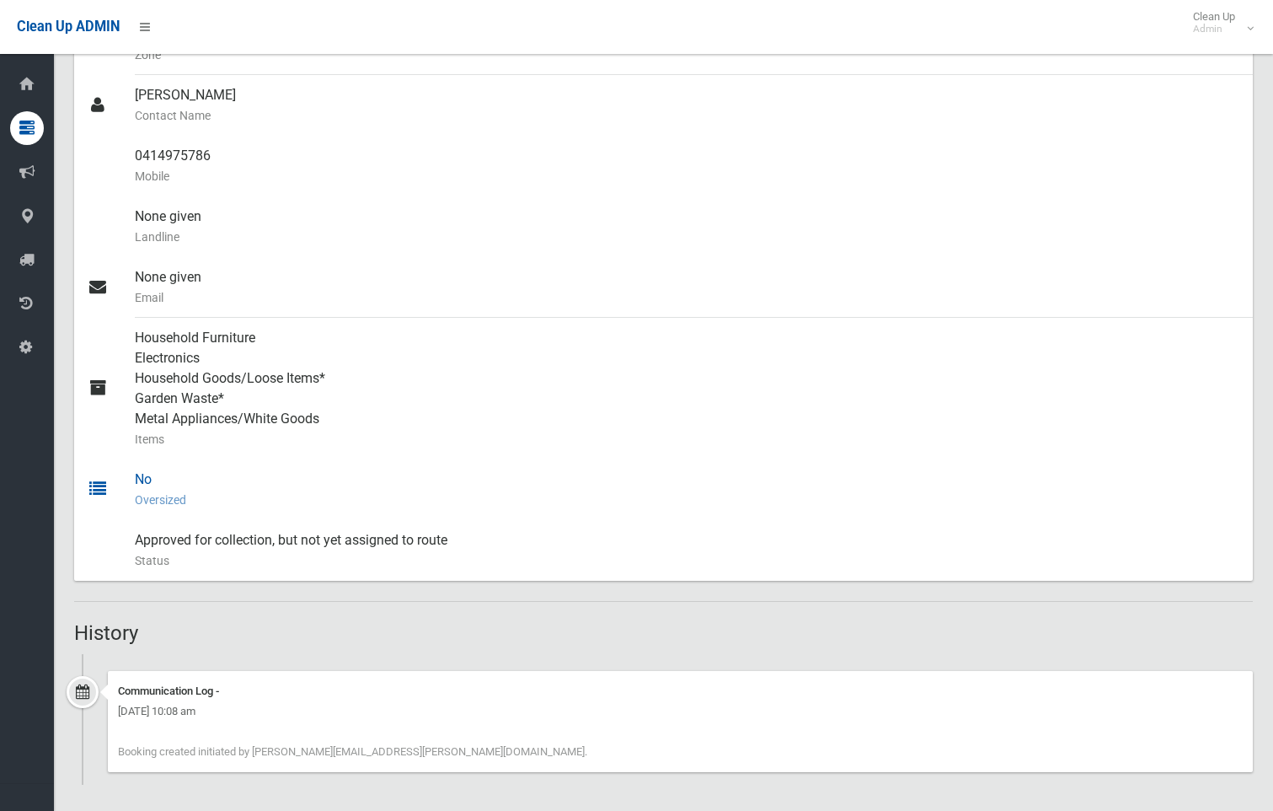
scroll to position [510, 0]
